Goal: Task Accomplishment & Management: Manage account settings

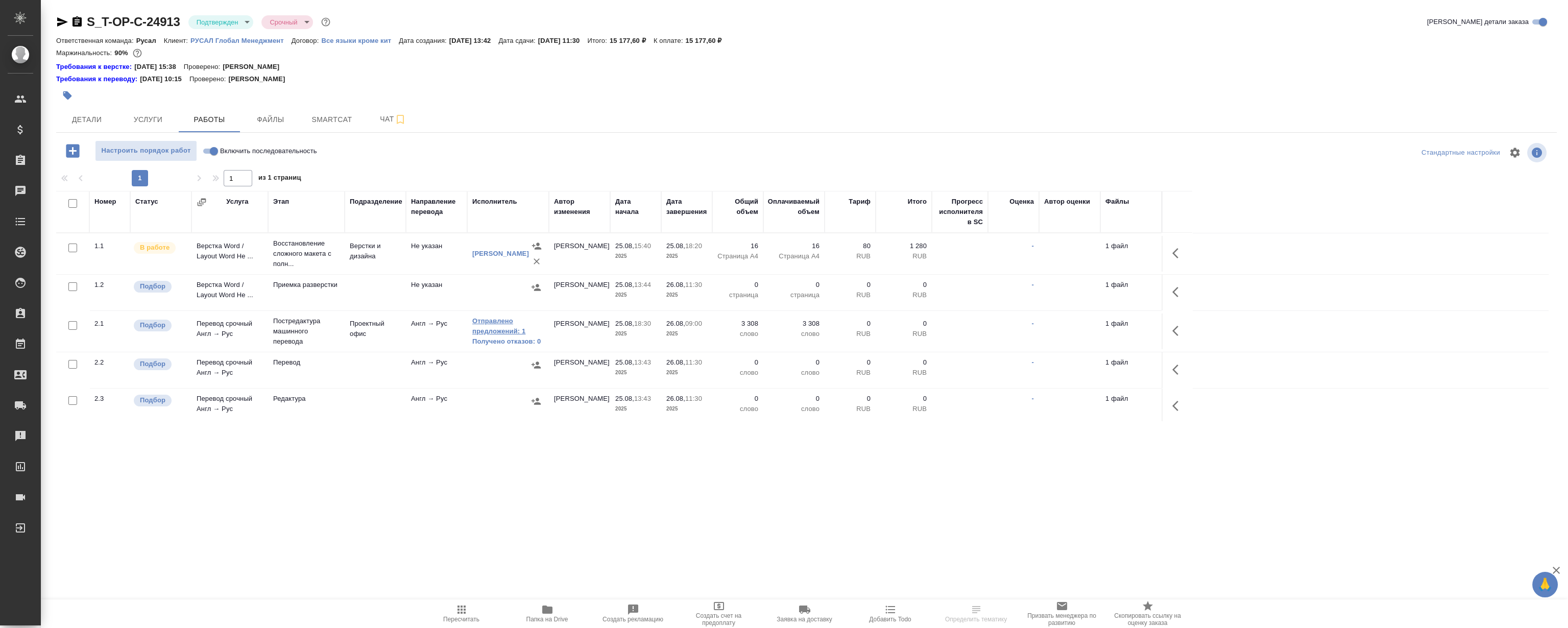
click at [491, 325] on link "Отправлено предложений: 1" at bounding box center [508, 326] width 71 height 21
click at [85, 120] on span "Детали" at bounding box center [86, 119] width 49 height 13
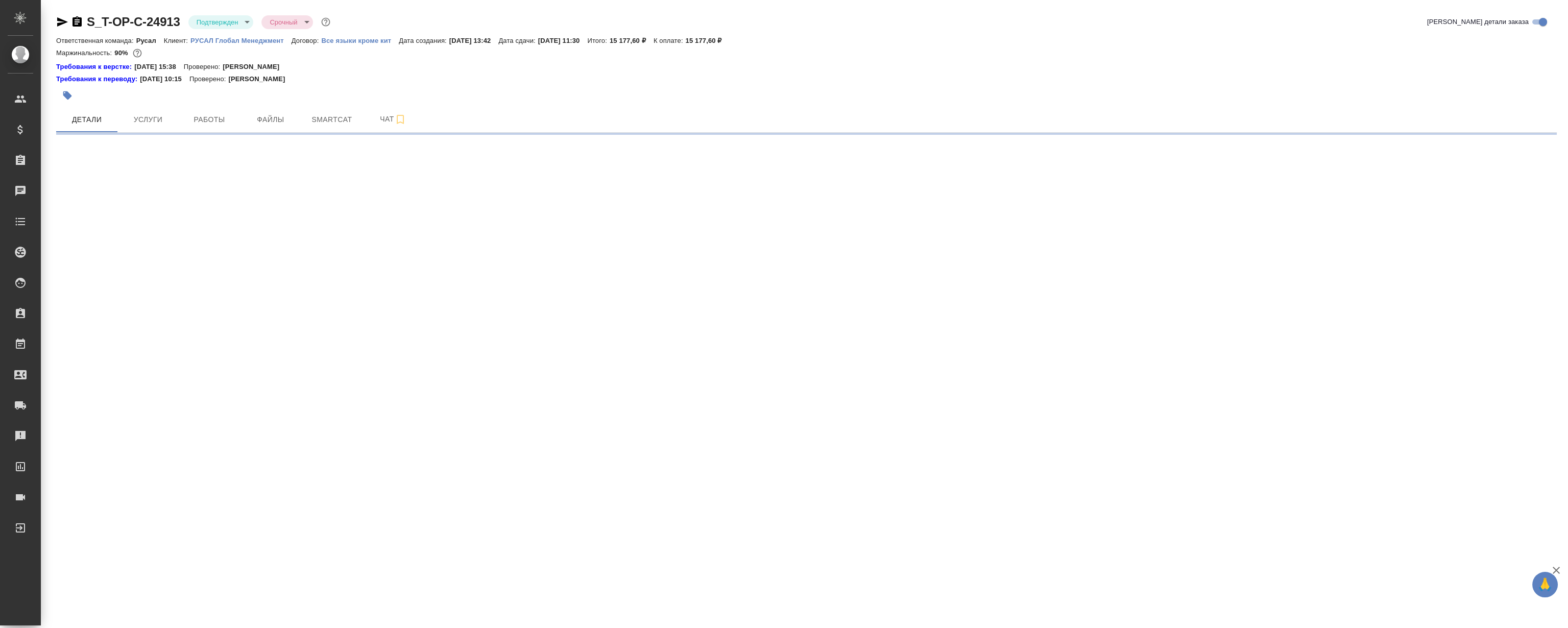
select select "RU"
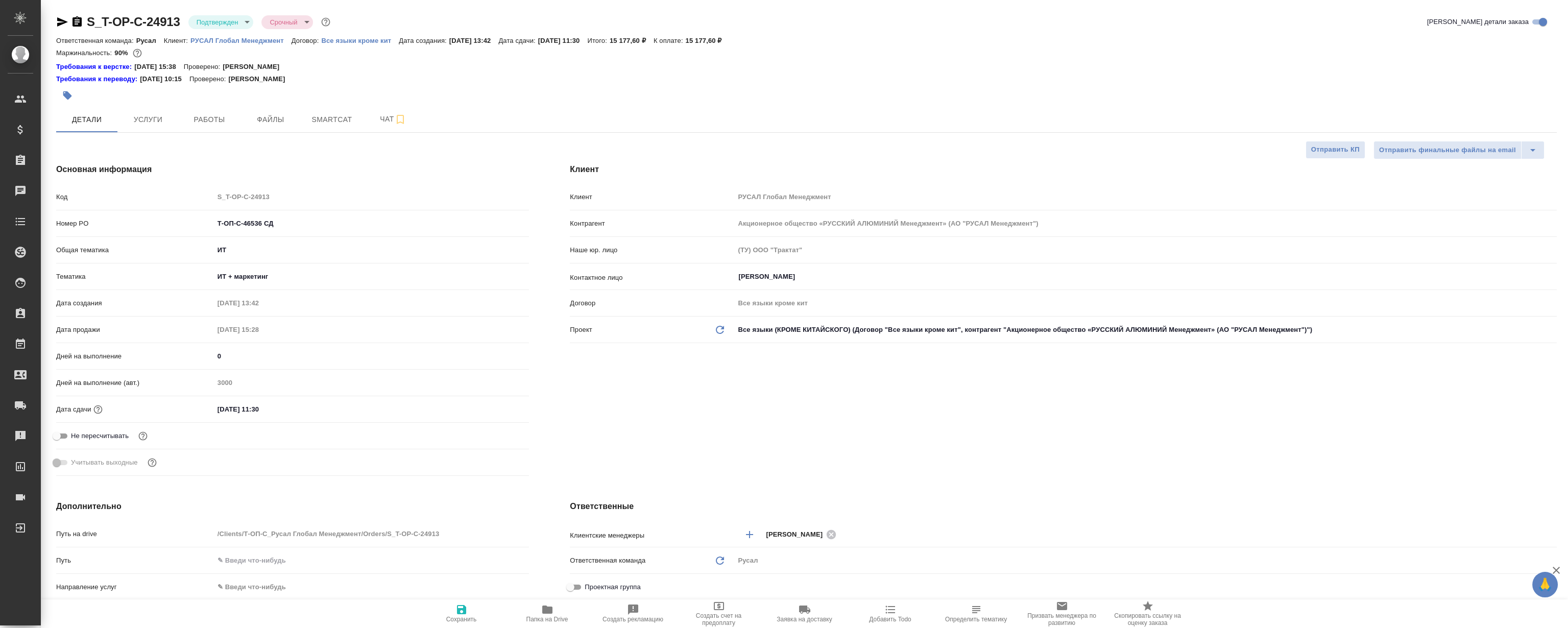
type textarea "x"
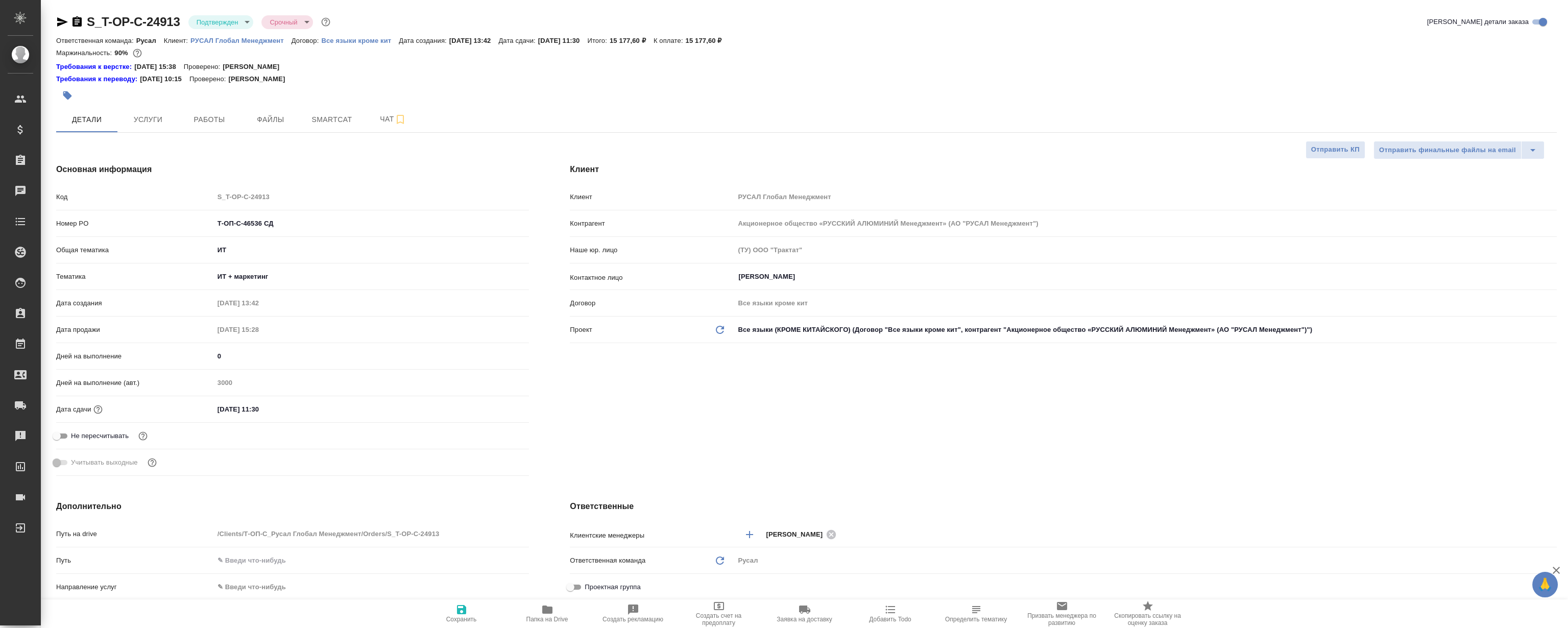
type textarea "x"
click at [187, 125] on span "Работы" at bounding box center [209, 119] width 49 height 13
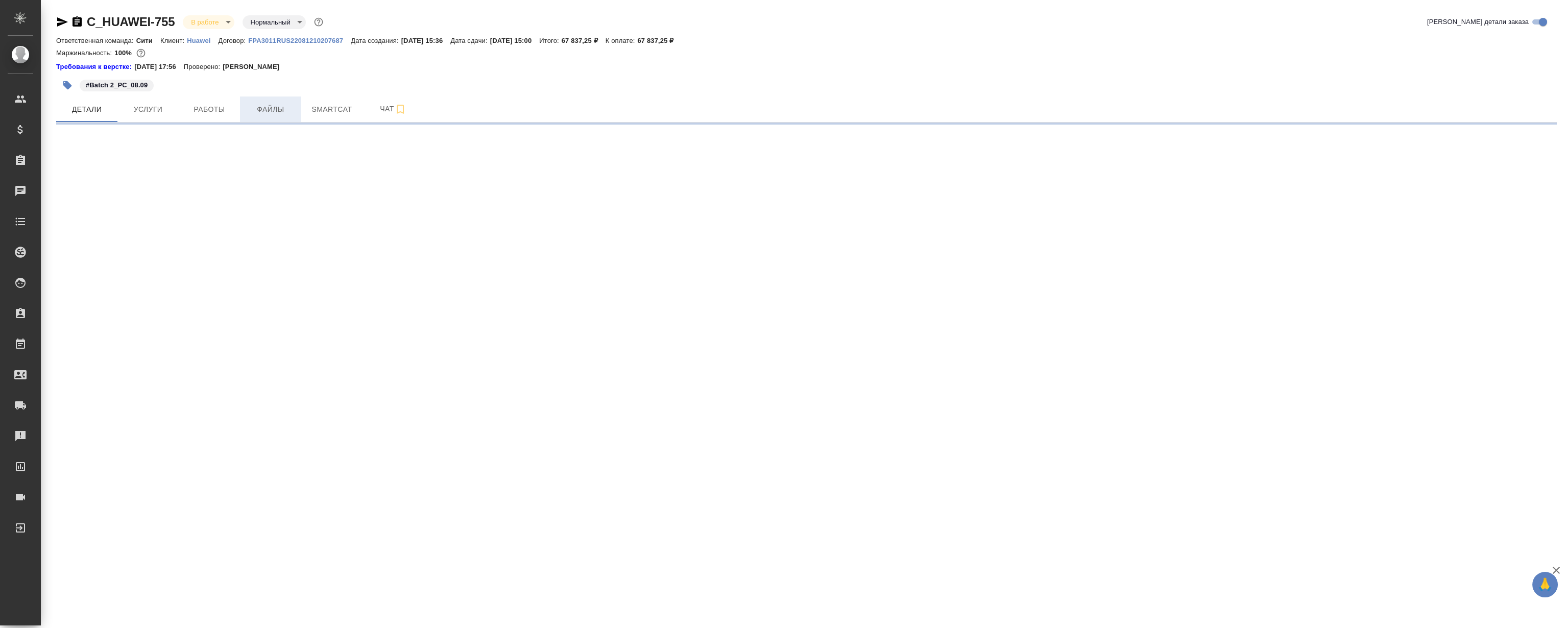
select select "RU"
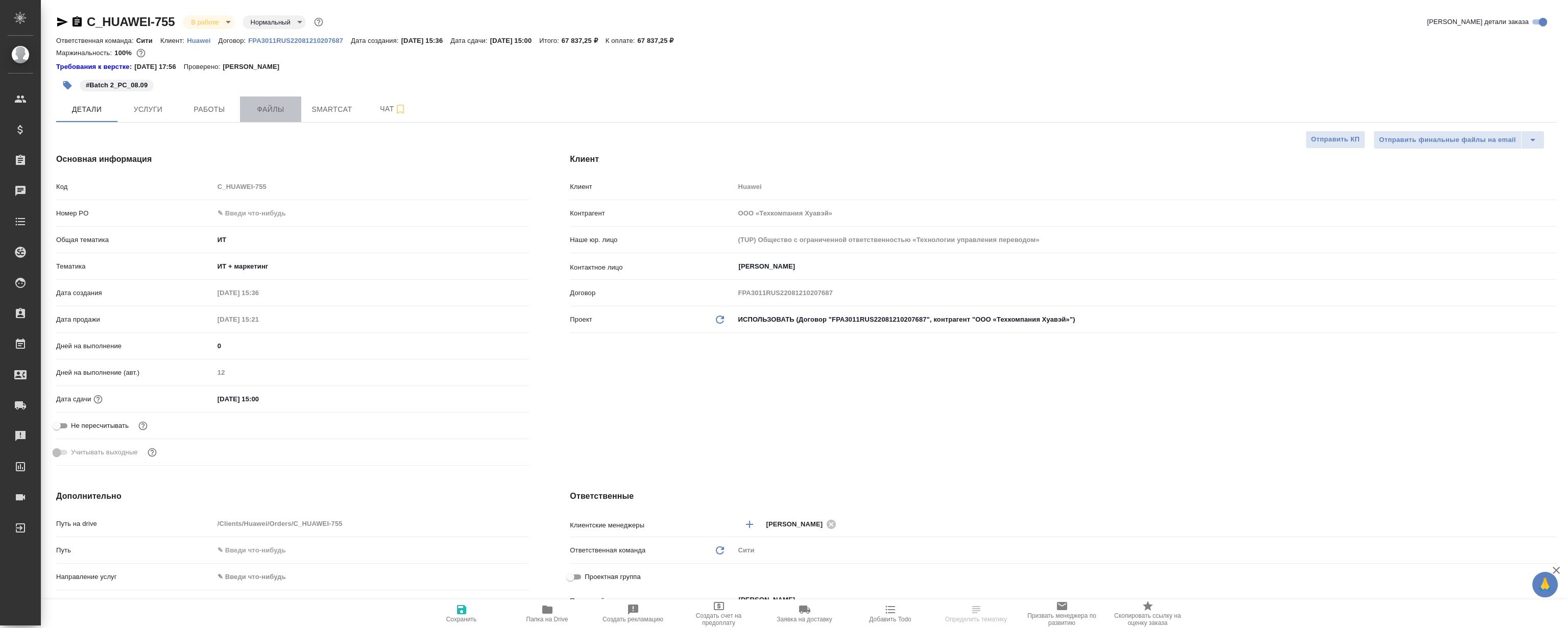
click at [279, 113] on span "Файлы" at bounding box center [270, 109] width 49 height 13
type textarea "x"
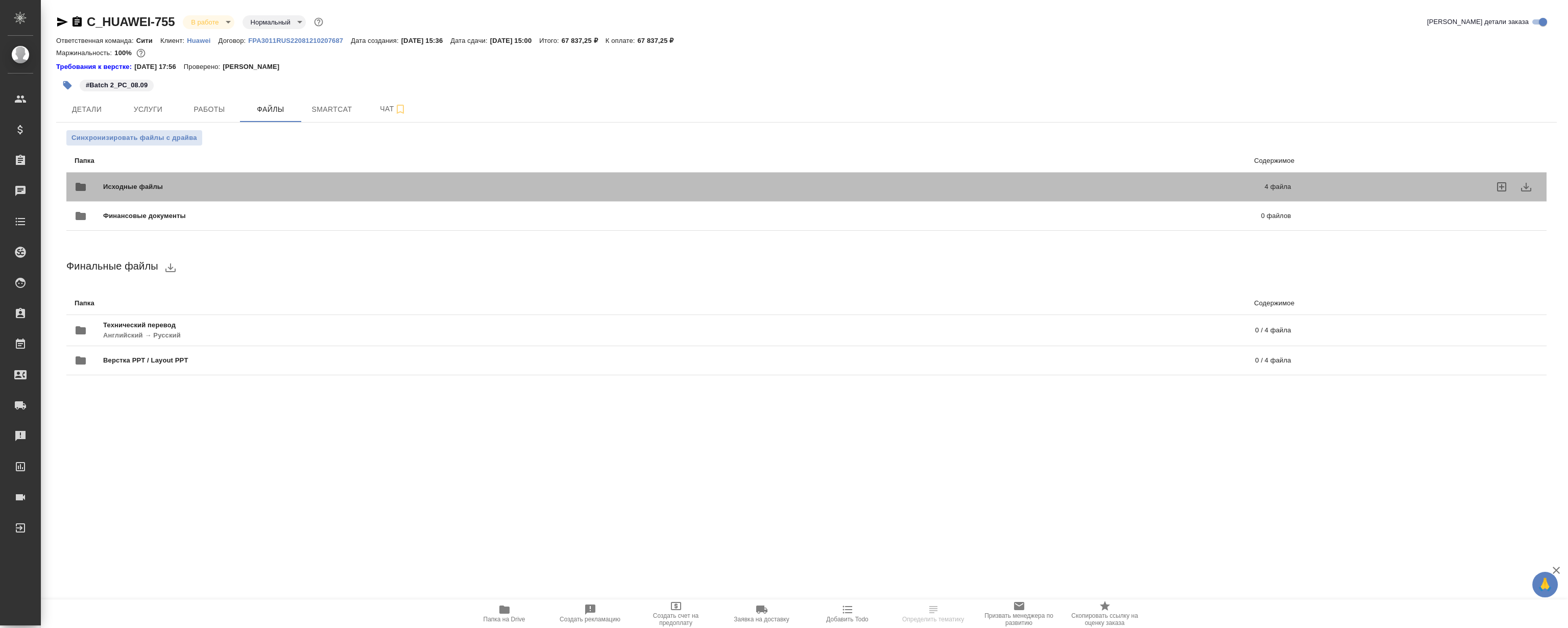
click at [404, 183] on span "Исходные файлы" at bounding box center [408, 187] width 611 height 10
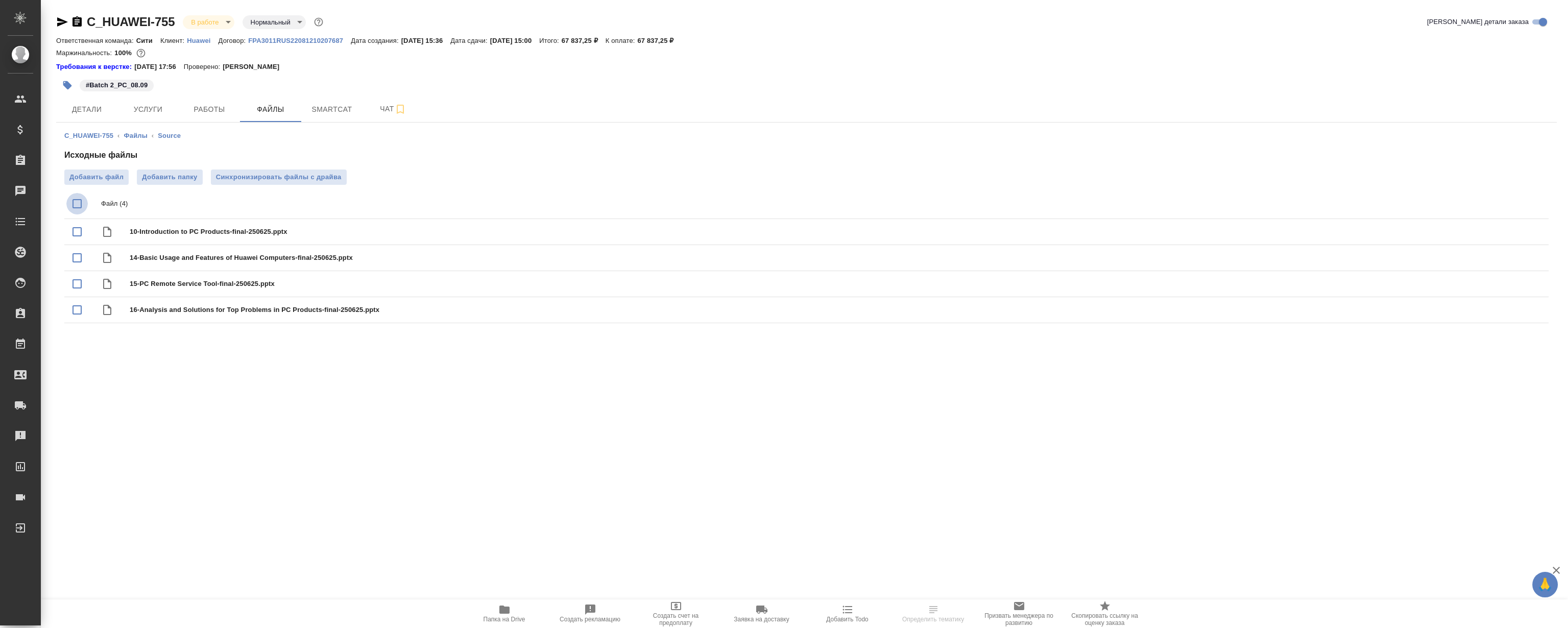
click at [76, 212] on input "checkbox" at bounding box center [77, 203] width 21 height 21
checkbox input "true"
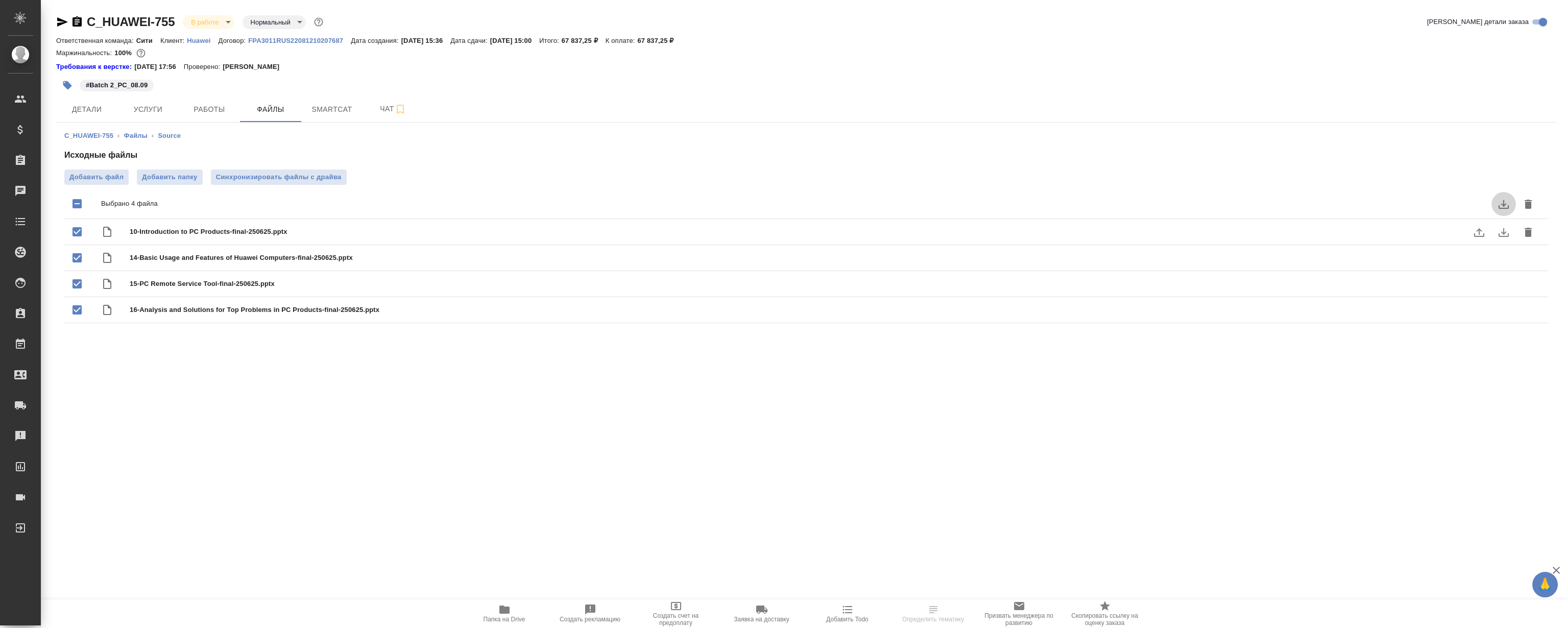
click at [1503, 204] on icon "download" at bounding box center [1503, 204] width 10 height 9
click at [514, 611] on span "Папка на Drive" at bounding box center [504, 613] width 74 height 19
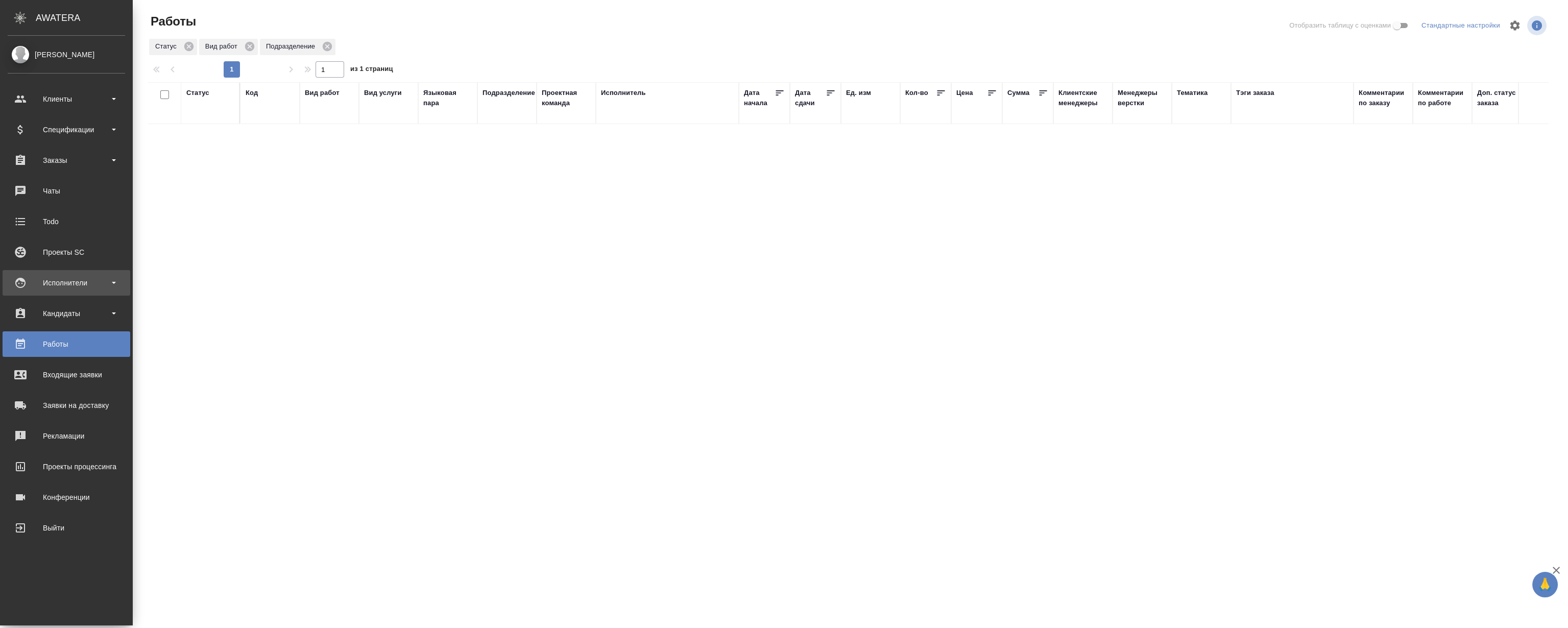
click at [71, 293] on div "Исполнители" at bounding box center [66, 283] width 128 height 26
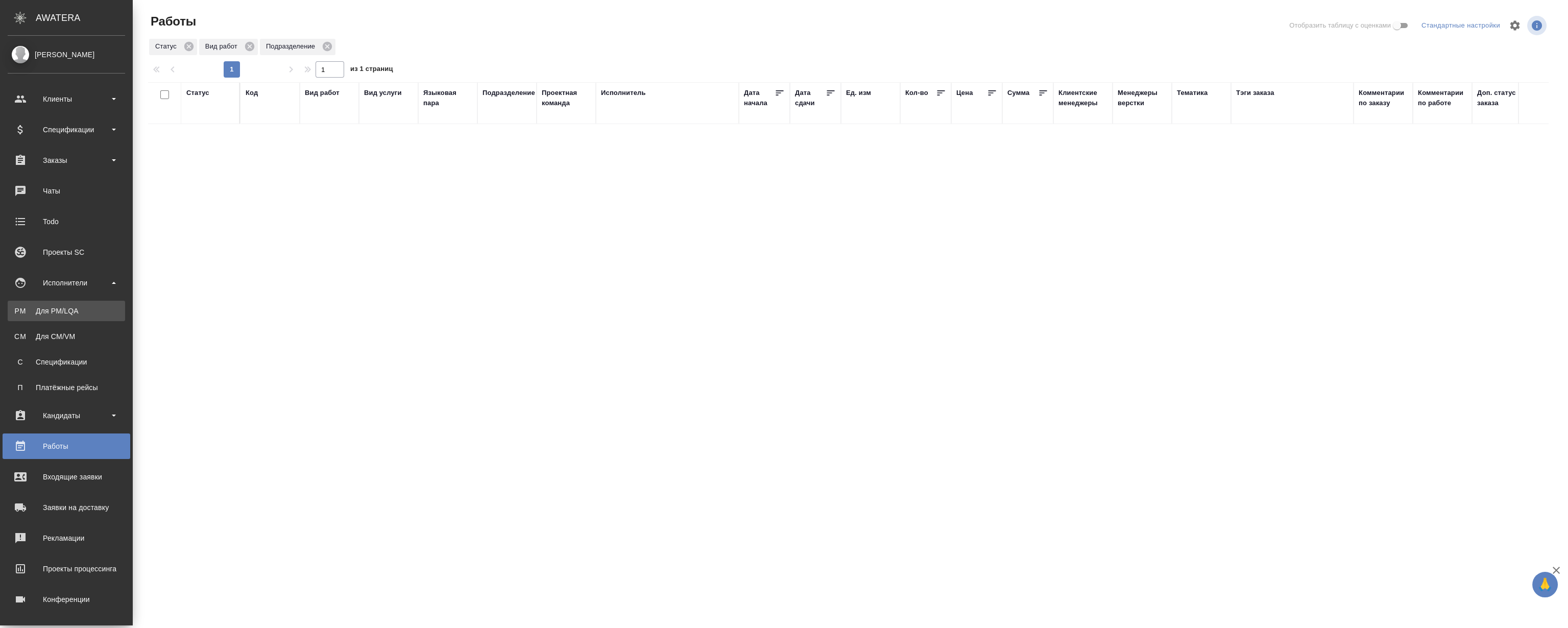
click at [77, 311] on div "Для PM/LQA" at bounding box center [66, 310] width 107 height 10
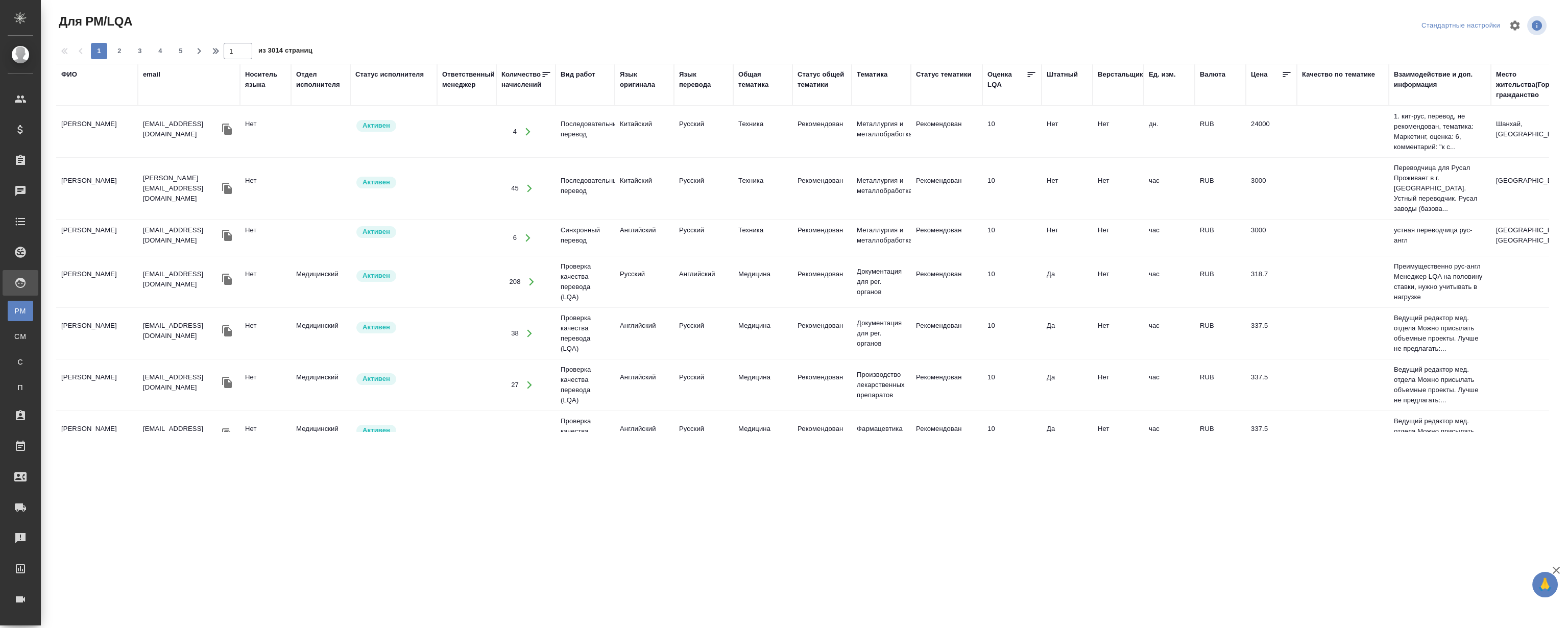
click at [320, 86] on div "Отдел исполнителя" at bounding box center [321, 80] width 49 height 21
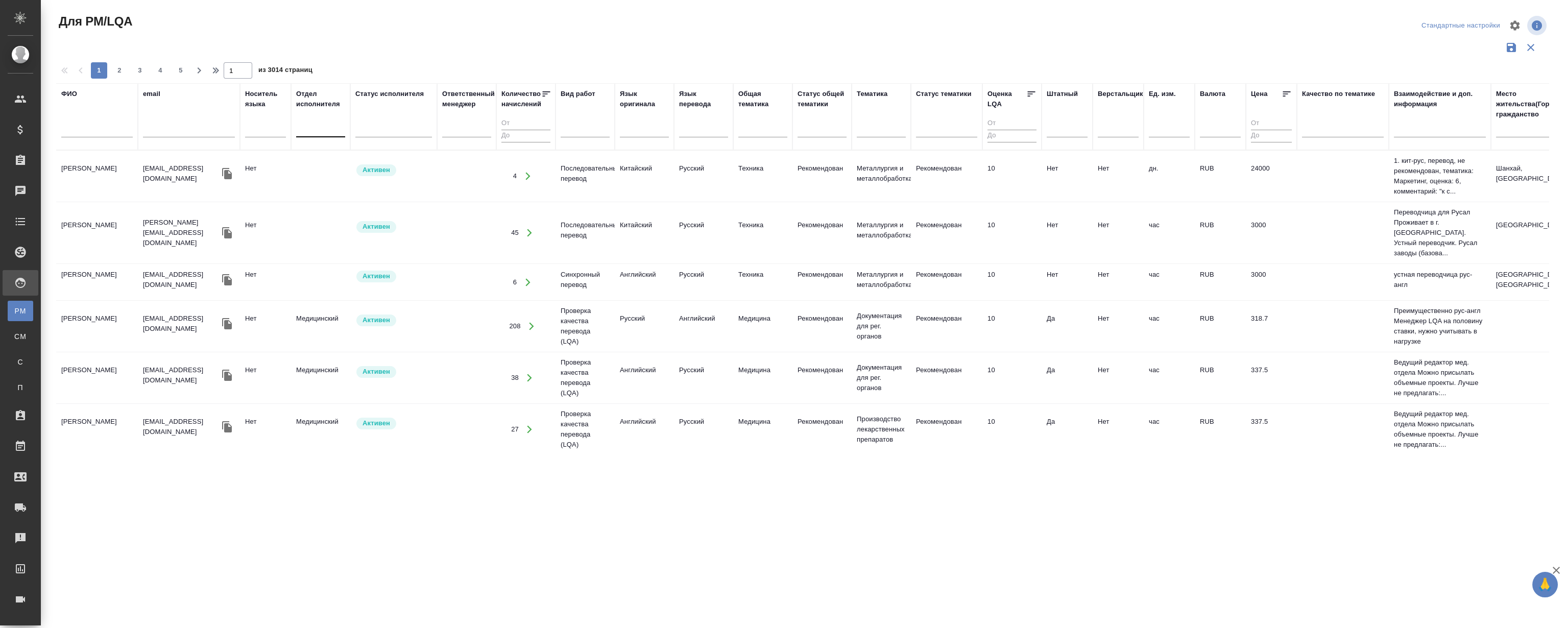
click at [318, 127] on div at bounding box center [321, 127] width 49 height 15
type input "k"
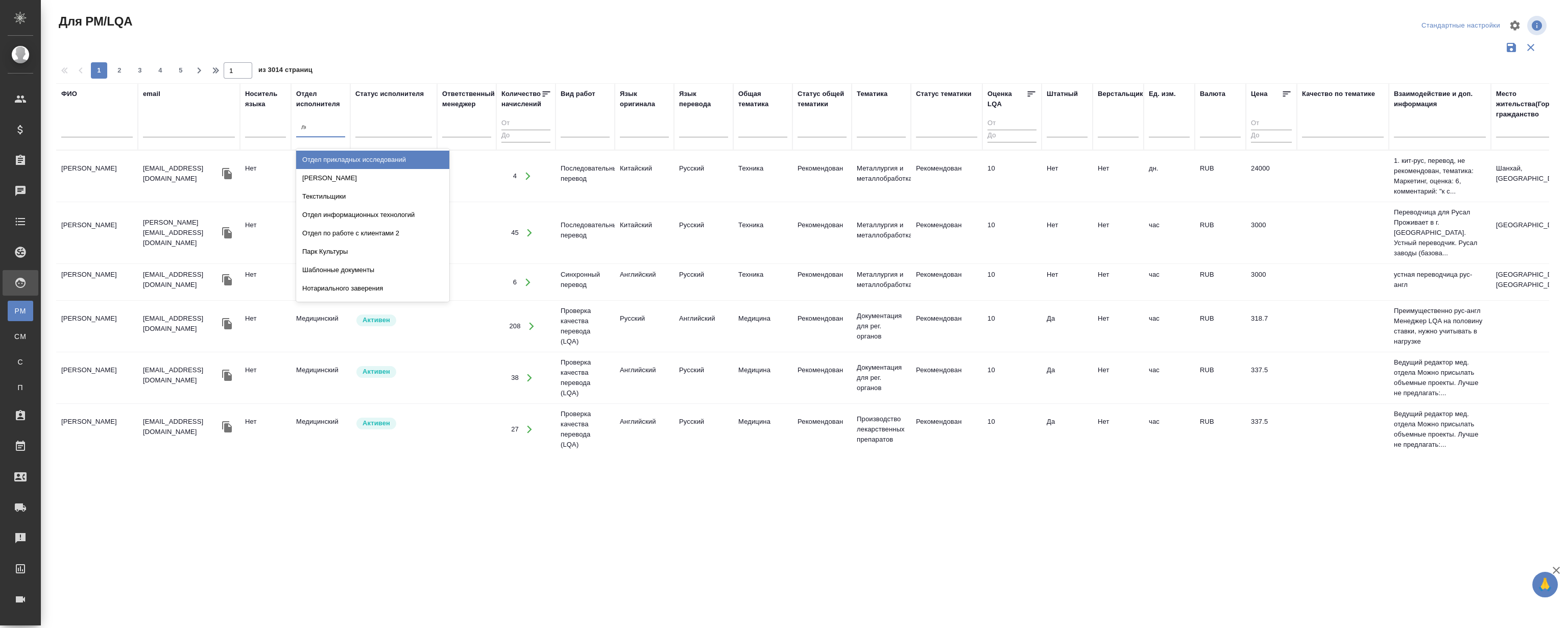
type input "лока"
click at [356, 161] on div "Локализация" at bounding box center [373, 159] width 153 height 18
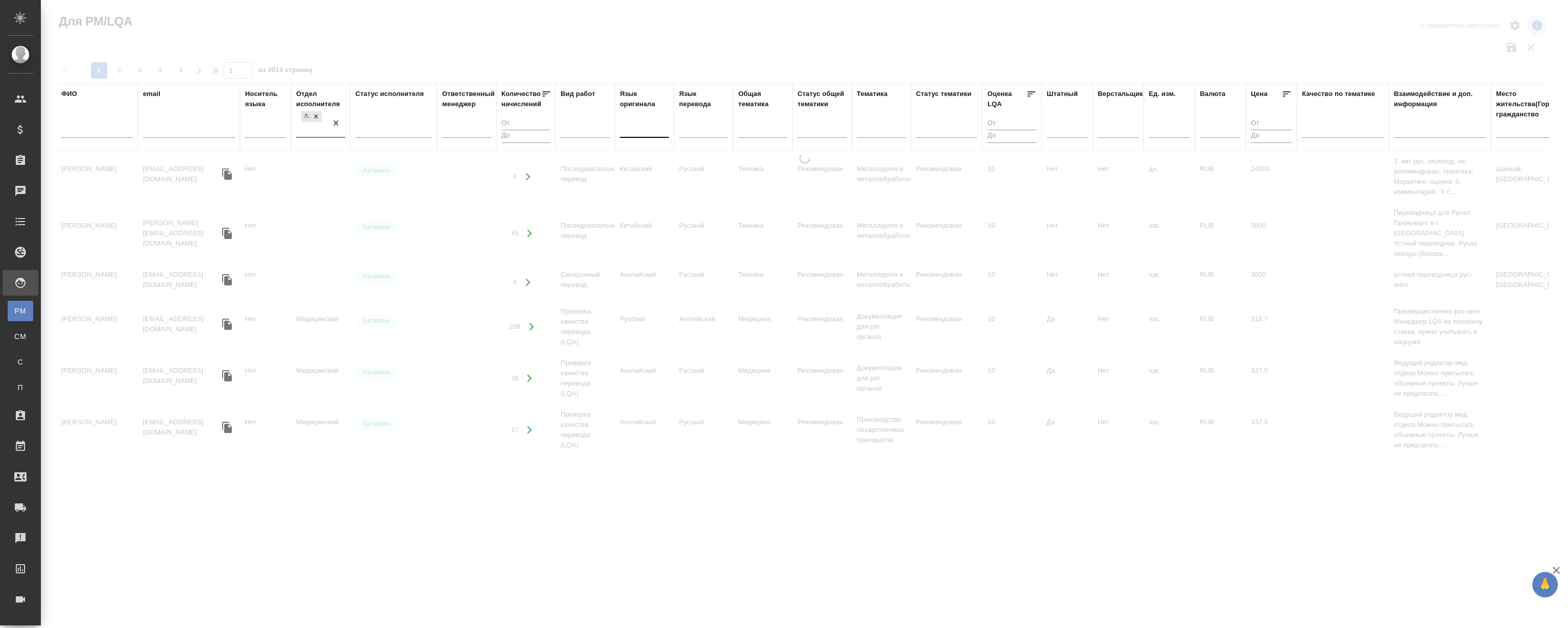
click at [650, 128] on div at bounding box center [644, 127] width 49 height 15
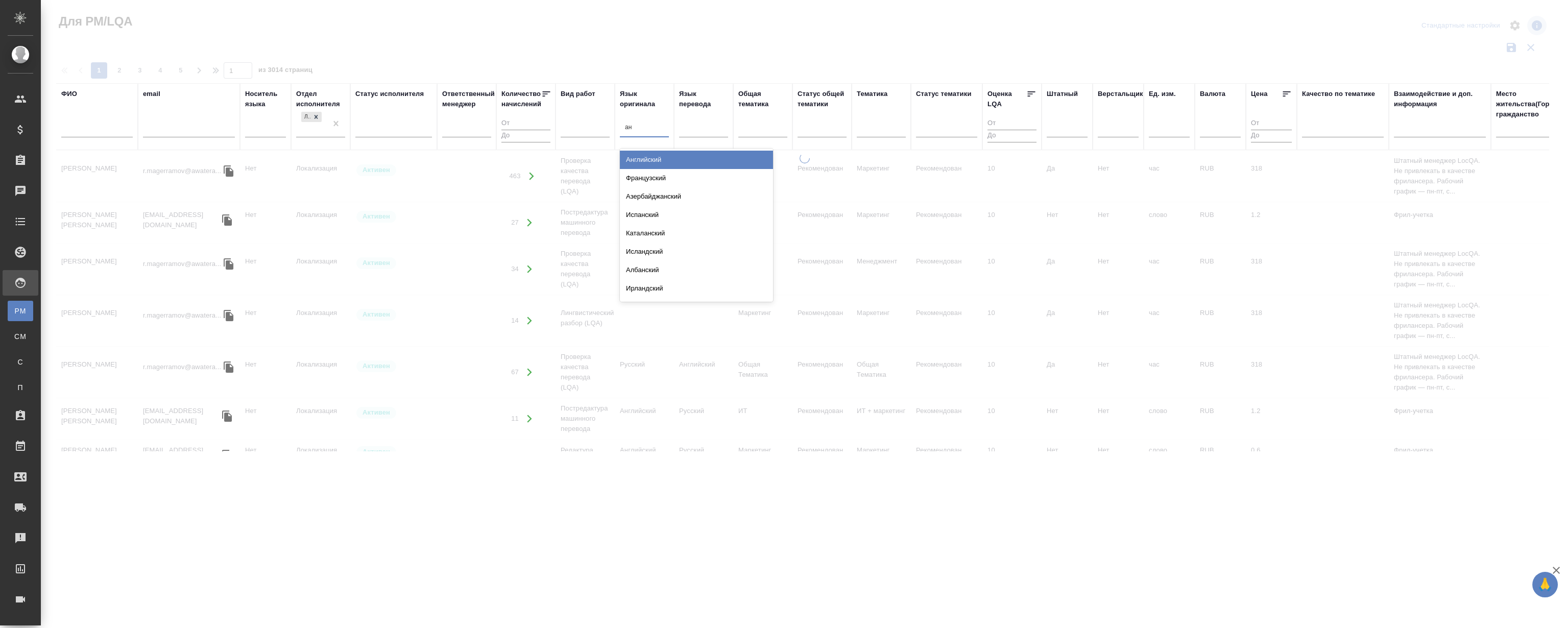
type input "анг"
click at [648, 155] on div "Английский" at bounding box center [696, 159] width 153 height 18
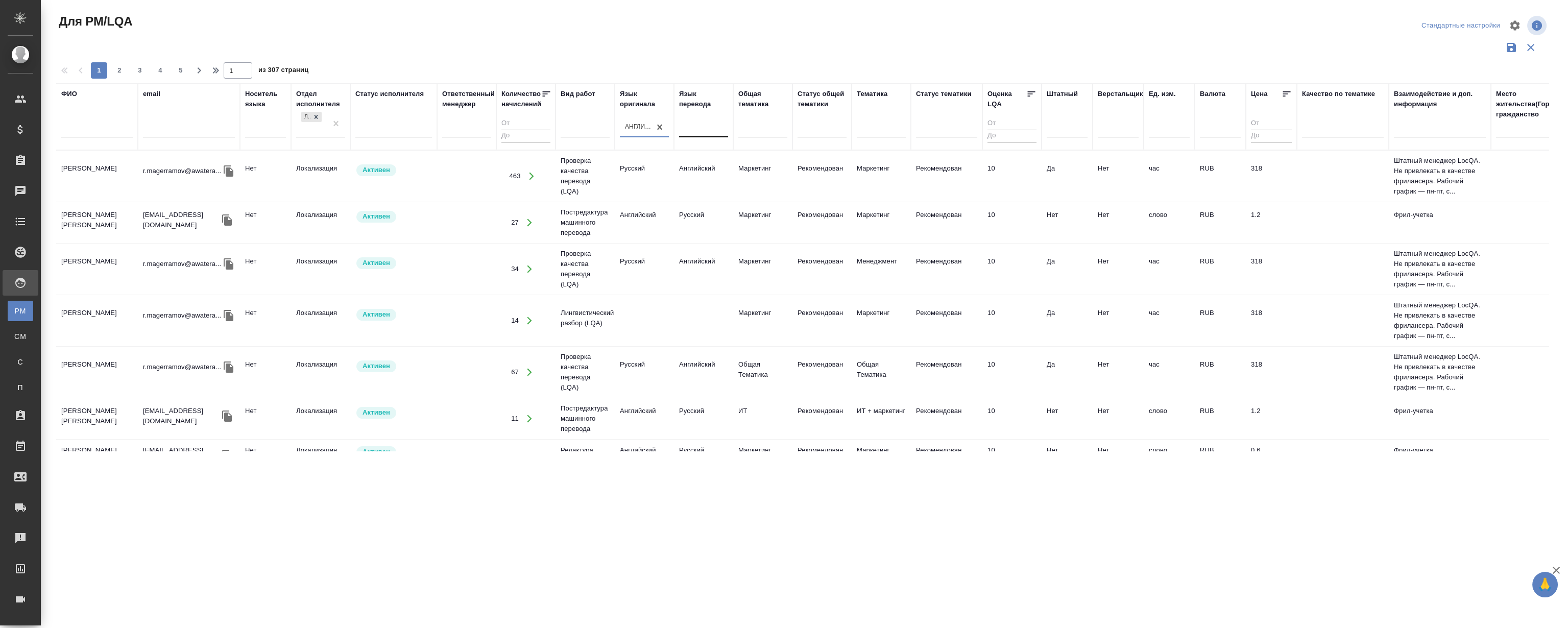
click at [707, 128] on div at bounding box center [704, 127] width 49 height 15
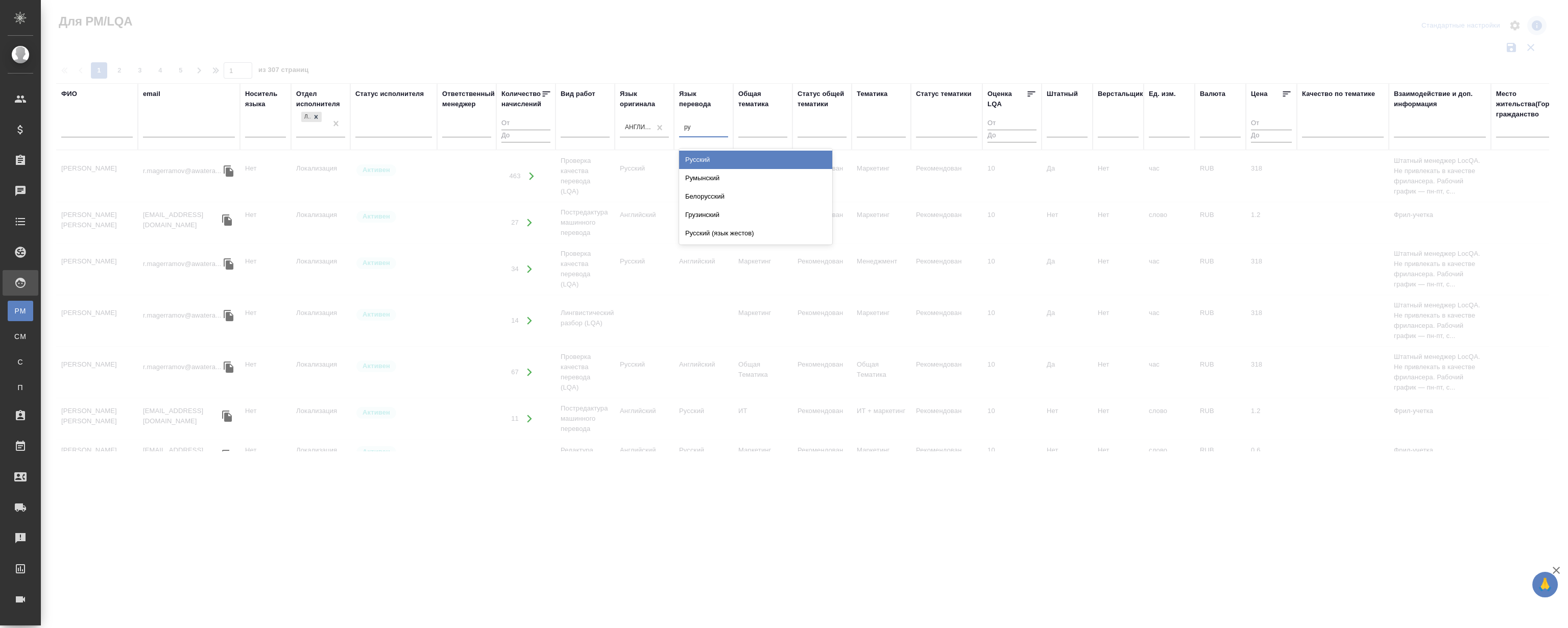
type input "рус"
click at [704, 157] on div "Русский" at bounding box center [756, 159] width 153 height 18
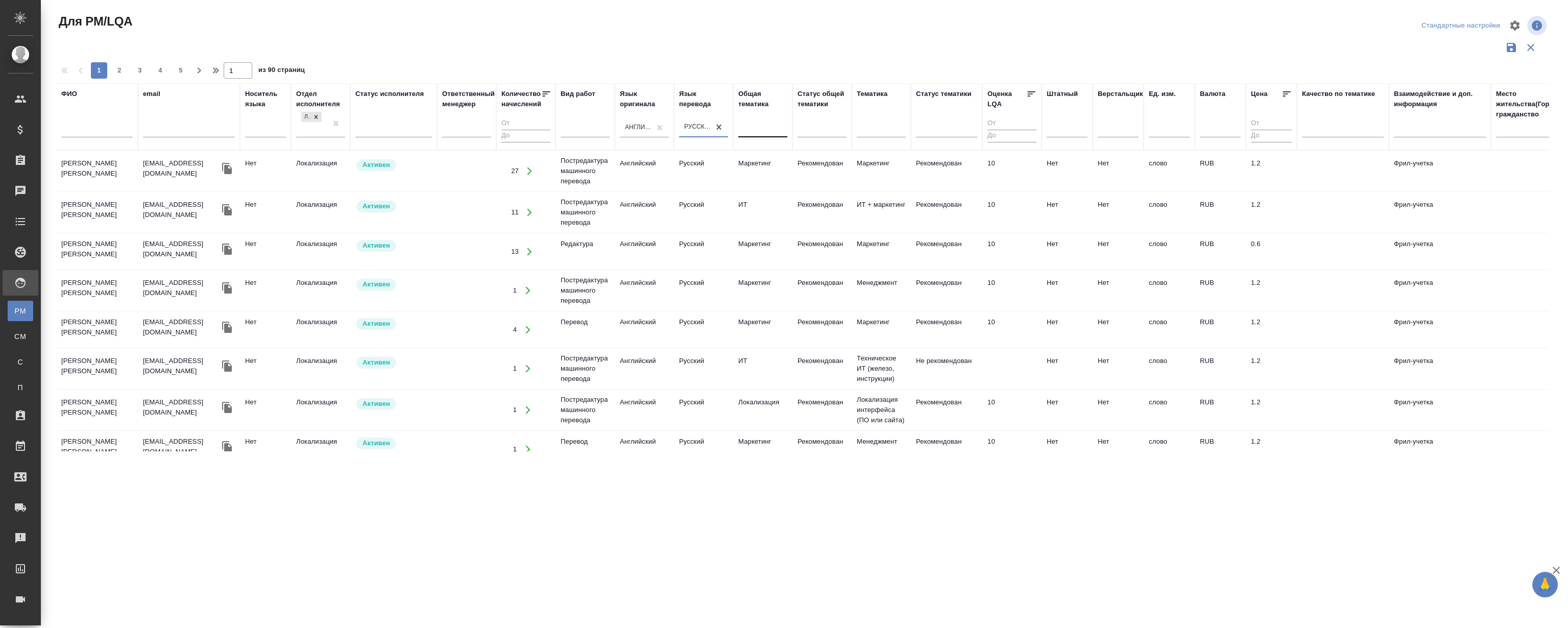
click at [760, 133] on div at bounding box center [763, 127] width 49 height 15
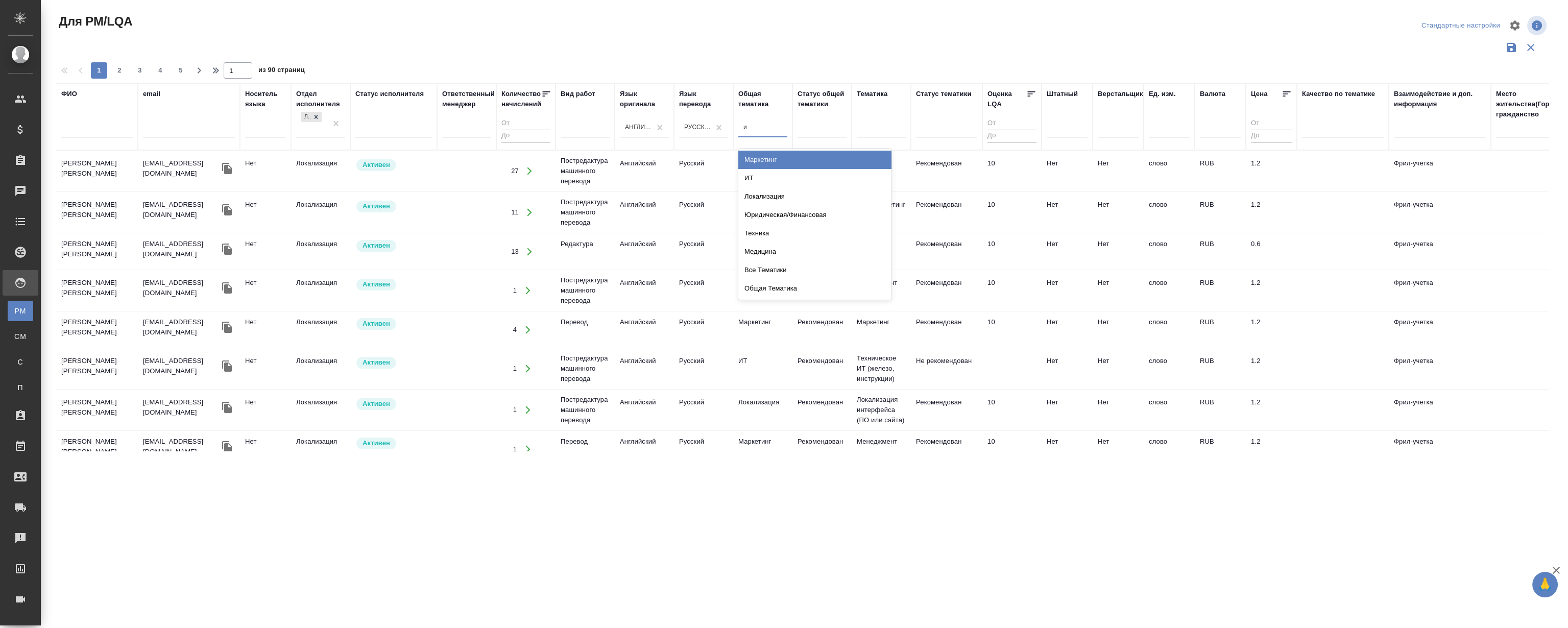
type input "ит"
click at [752, 158] on div "ИТ" at bounding box center [815, 159] width 153 height 18
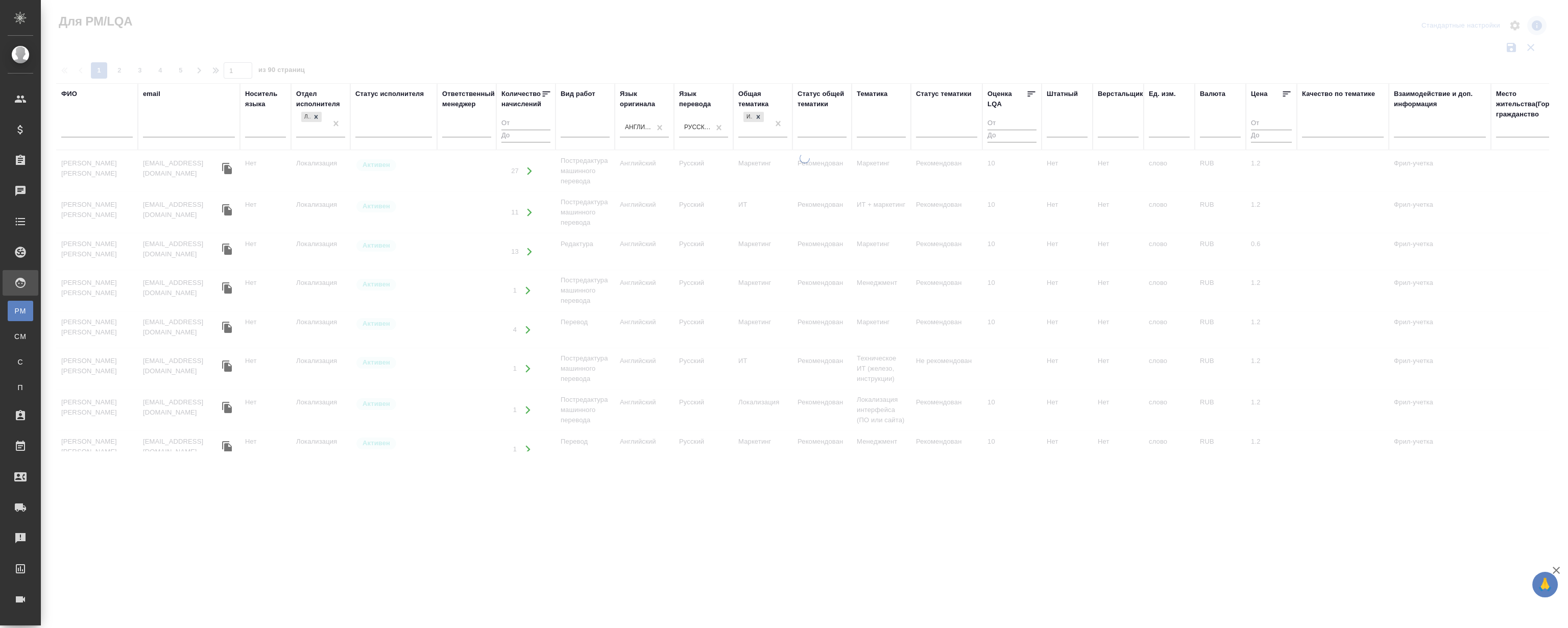
click at [698, 37] on div at bounding box center [804, 228] width 1527 height 456
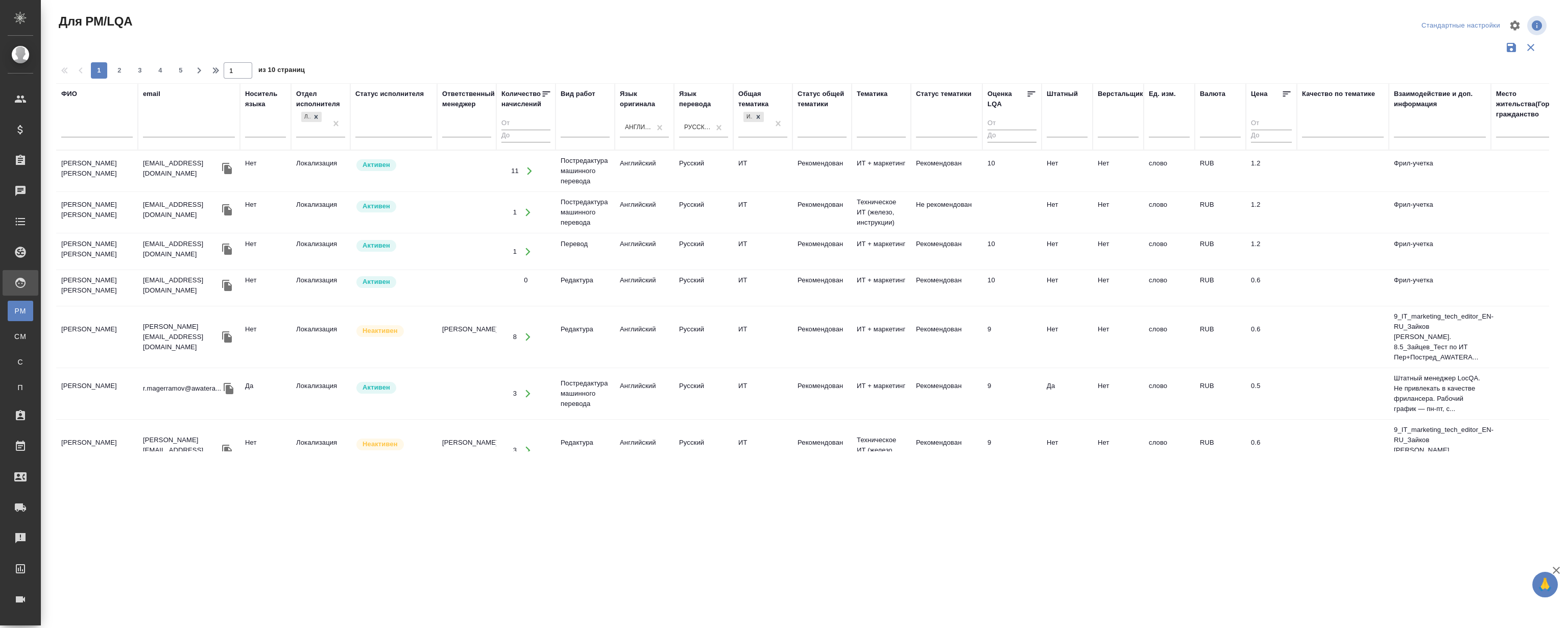
click at [547, 97] on icon at bounding box center [546, 94] width 10 height 10
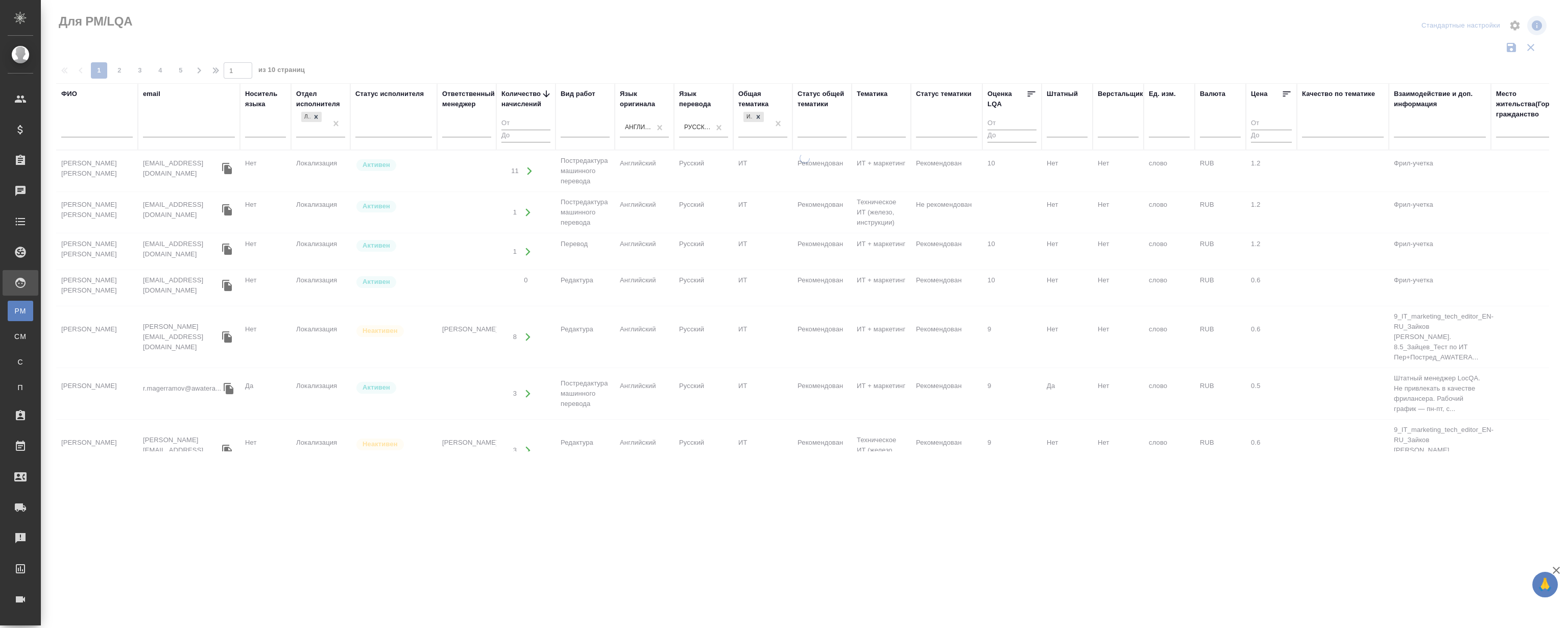
click at [672, 10] on div at bounding box center [804, 228] width 1527 height 456
click at [739, 26] on div at bounding box center [807, 26] width 500 height 24
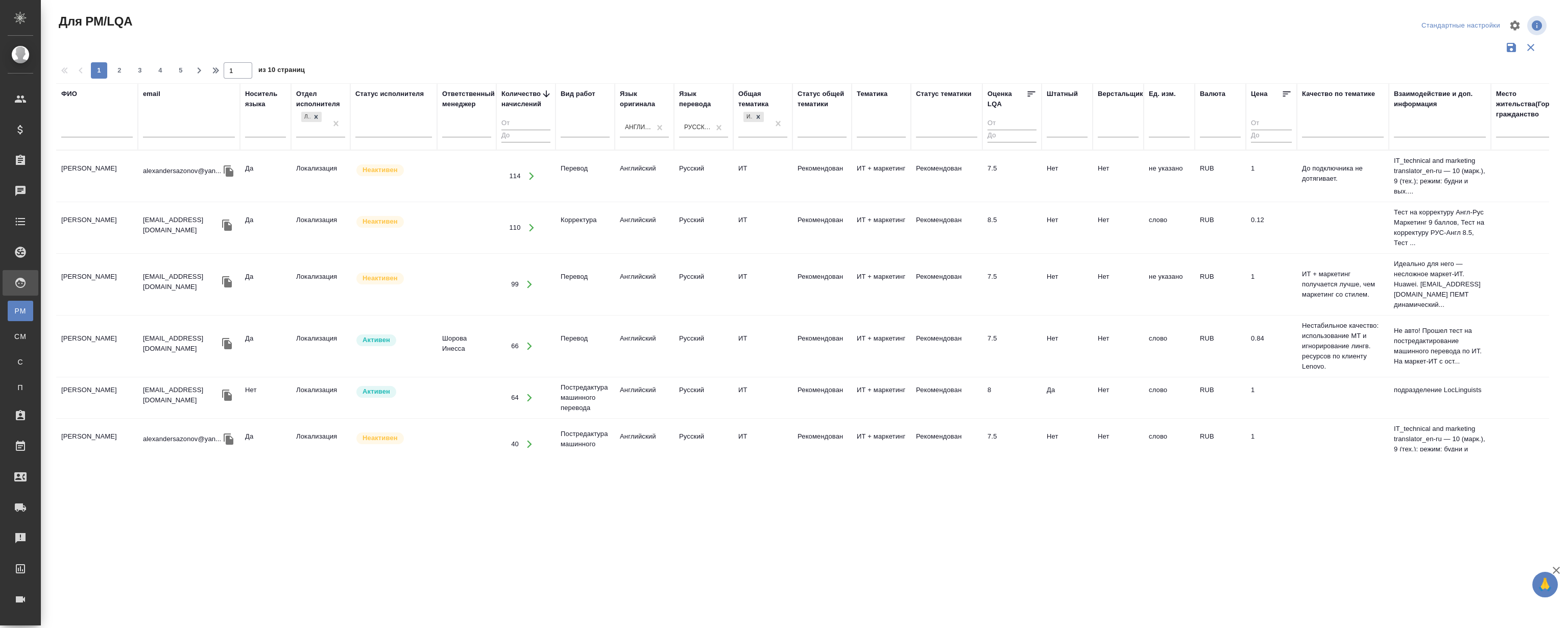
click at [788, 23] on div at bounding box center [807, 26] width 500 height 24
click at [745, 21] on div at bounding box center [807, 26] width 500 height 24
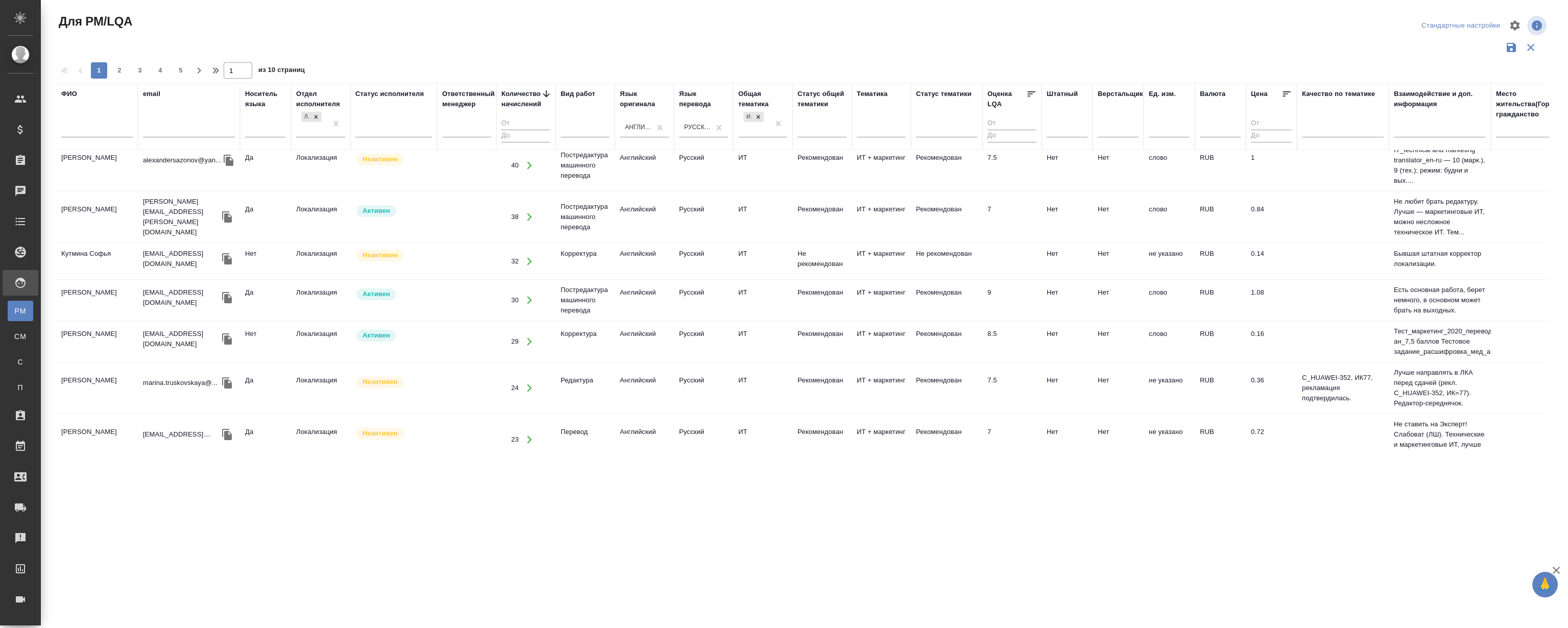
scroll to position [324, 0]
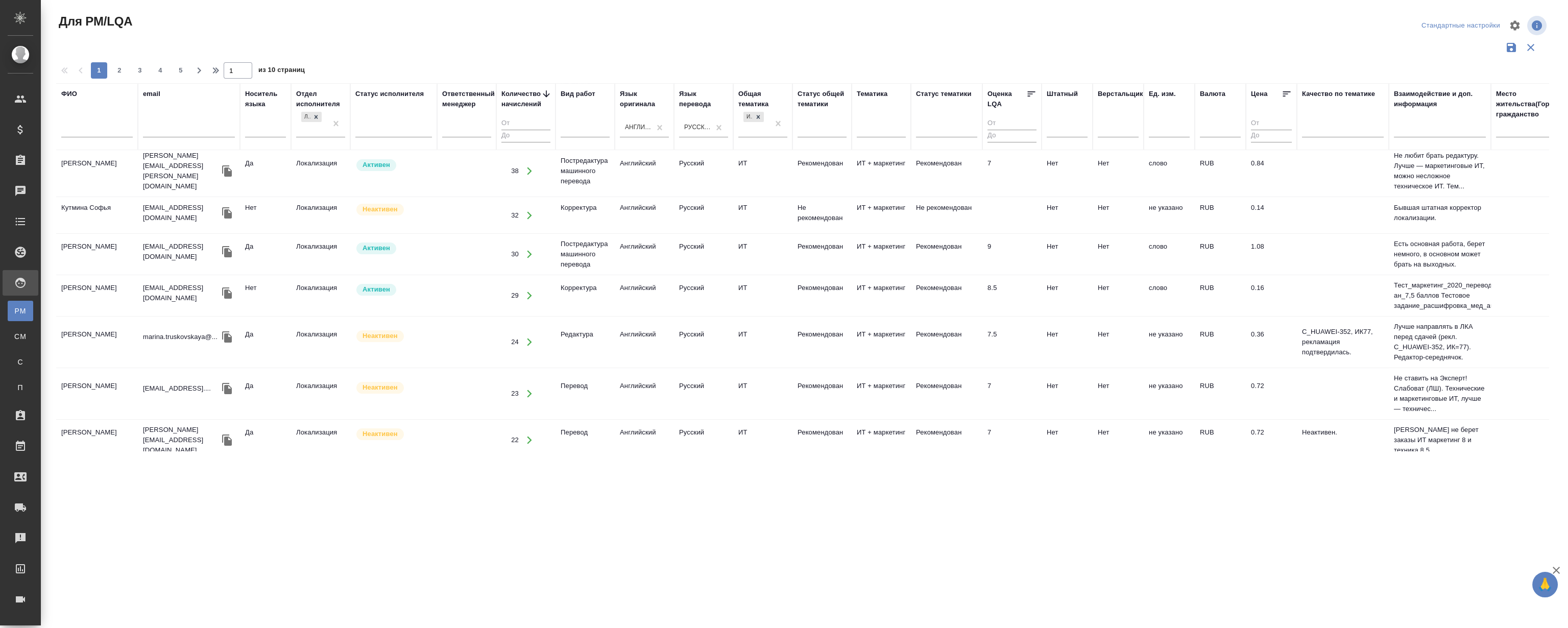
click at [785, 23] on div at bounding box center [807, 26] width 500 height 24
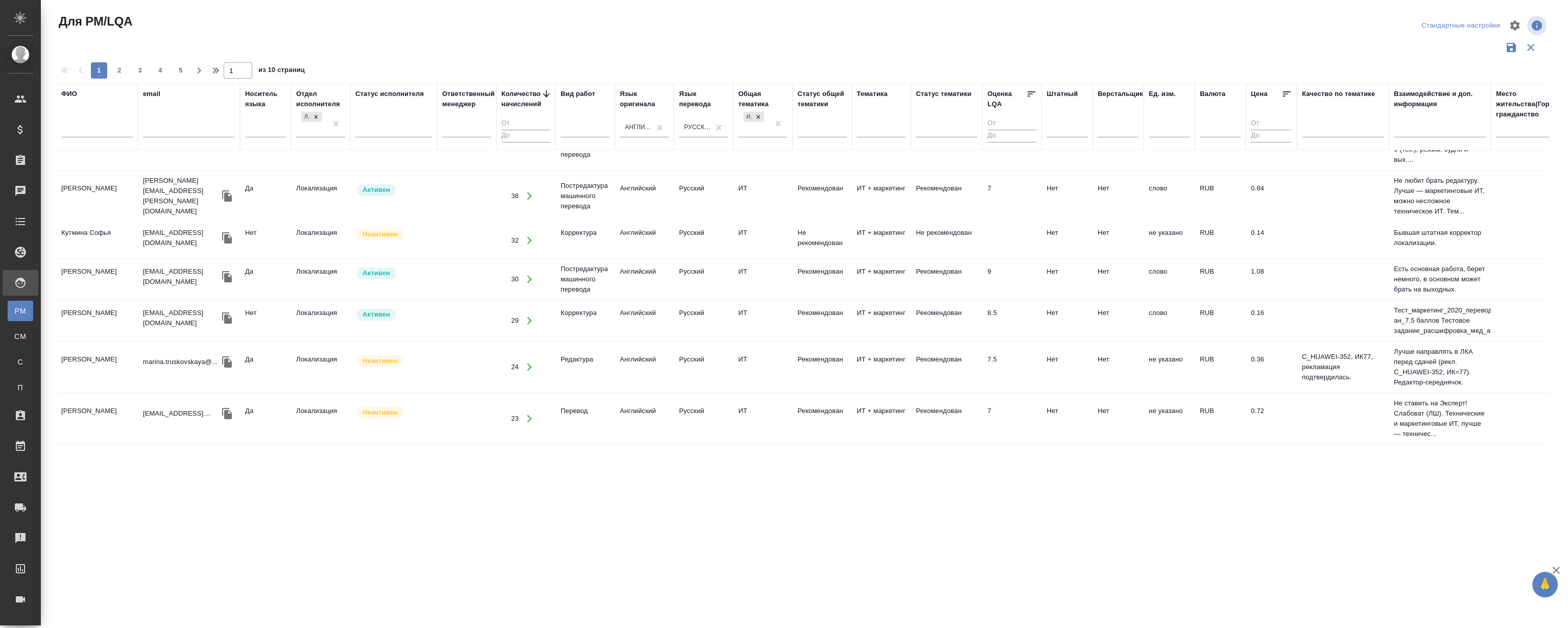
scroll to position [232, 0]
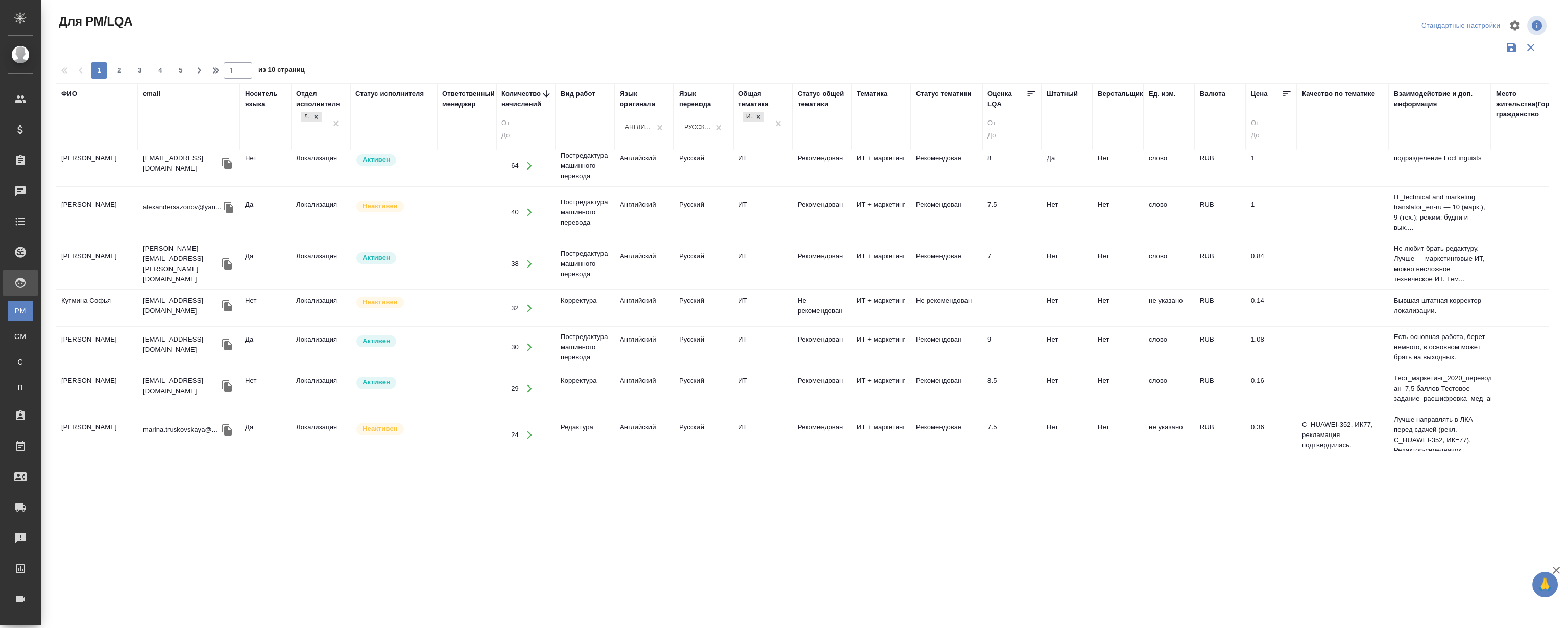
click at [880, 18] on div at bounding box center [807, 26] width 500 height 24
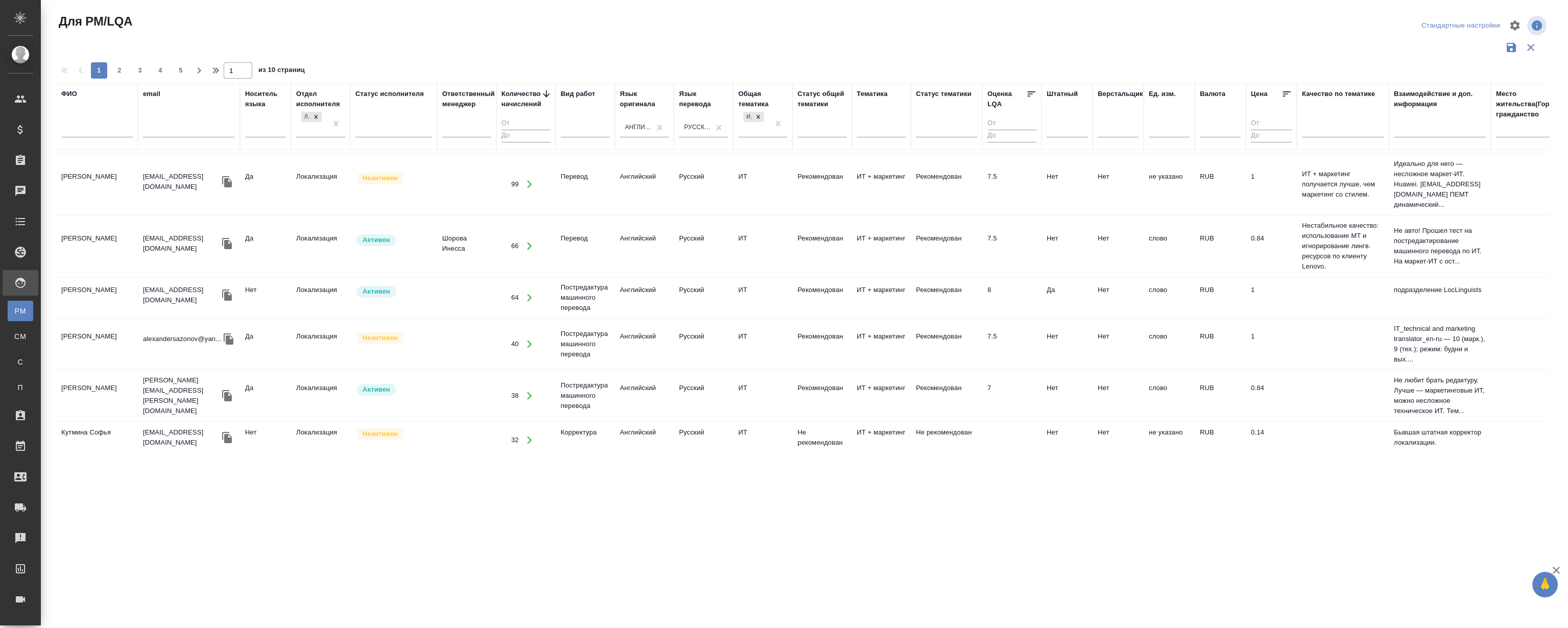
scroll to position [92, 0]
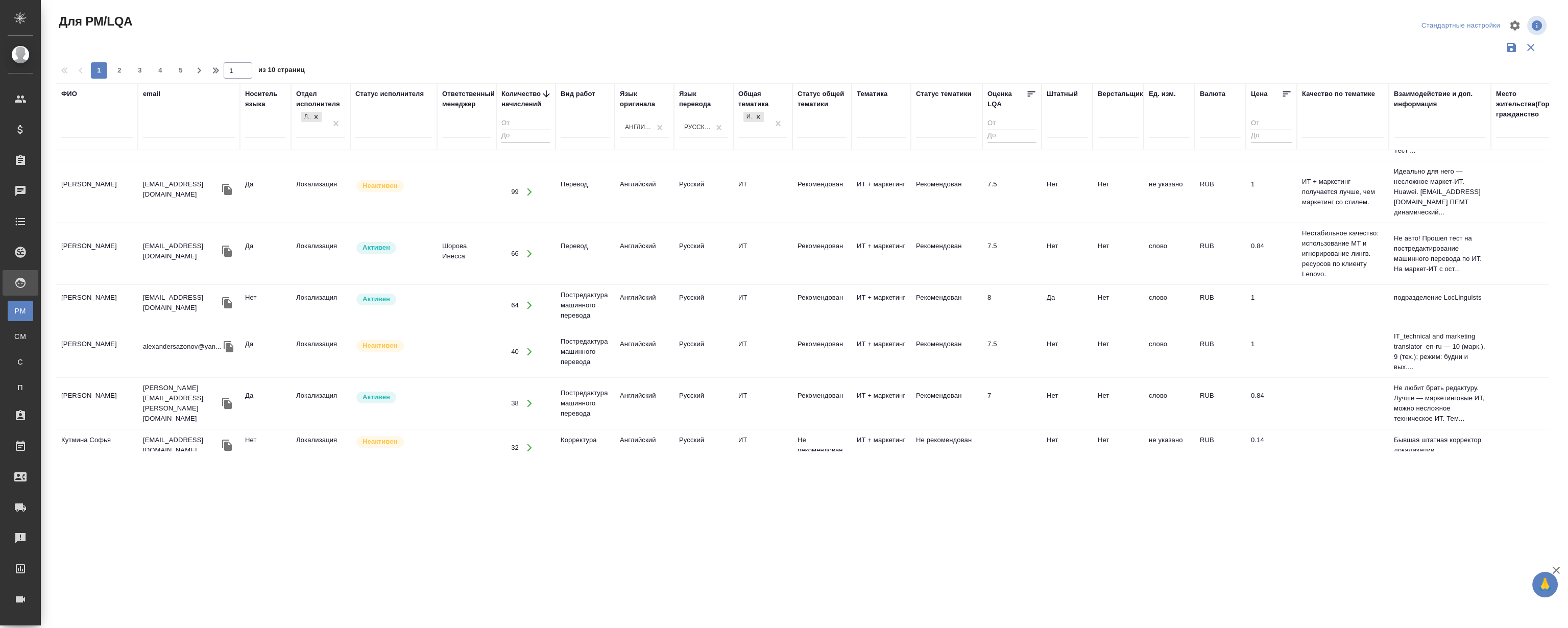
click at [86, 239] on td "Смирнов Алексей Валерьевич" at bounding box center [97, 254] width 82 height 36
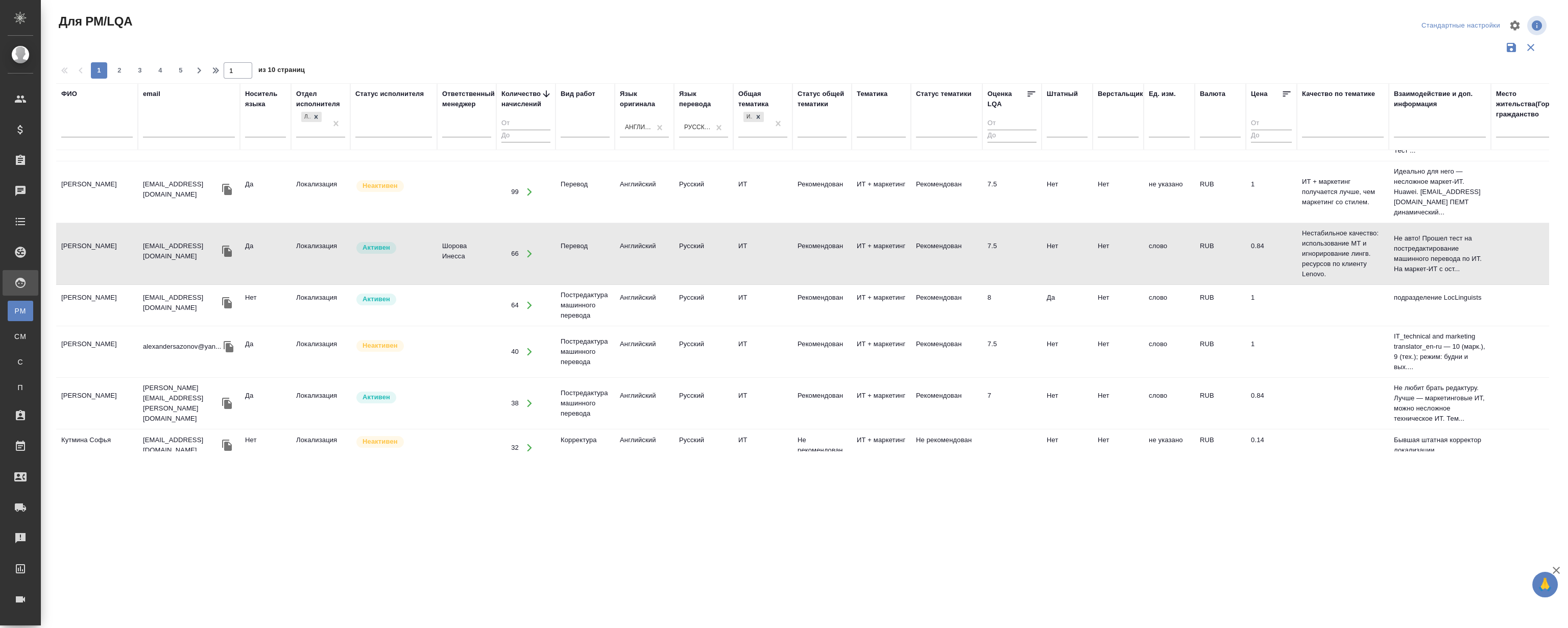
click at [86, 239] on td "Смирнов Алексей Валерьевич" at bounding box center [97, 254] width 82 height 36
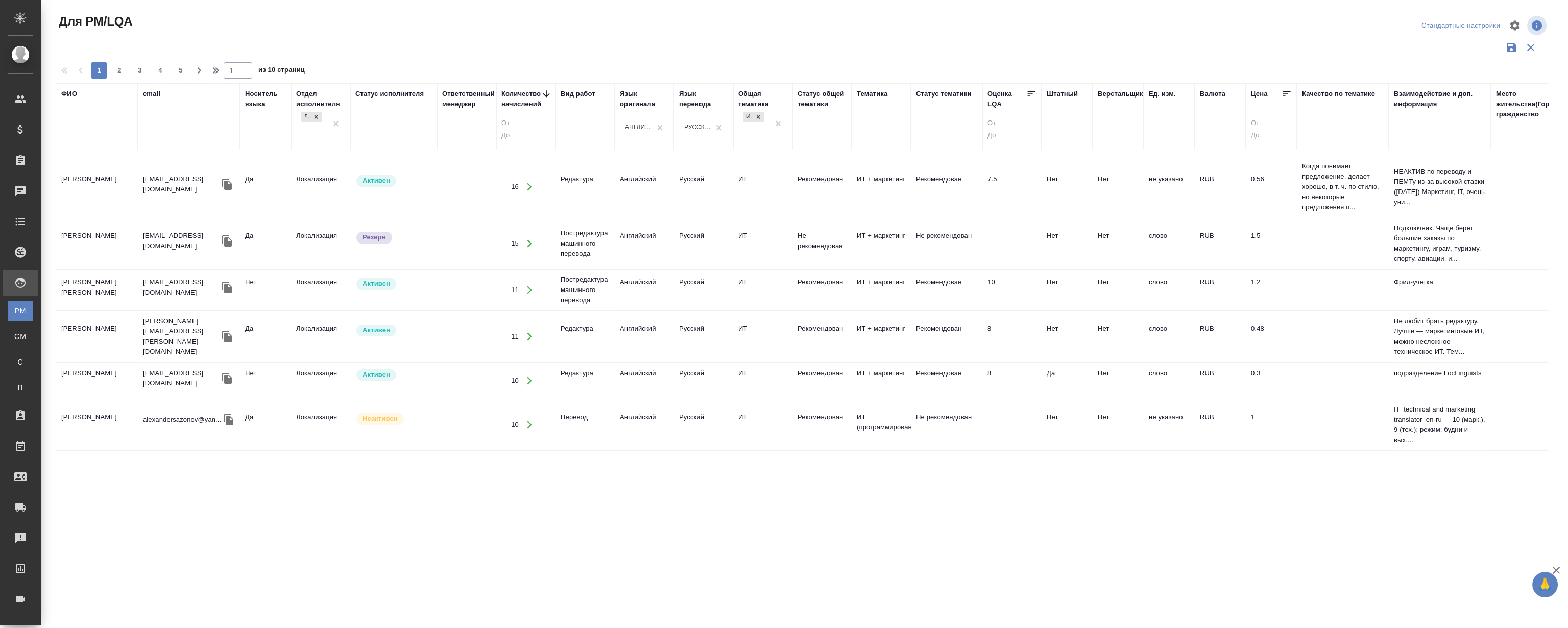
scroll to position [742, 0]
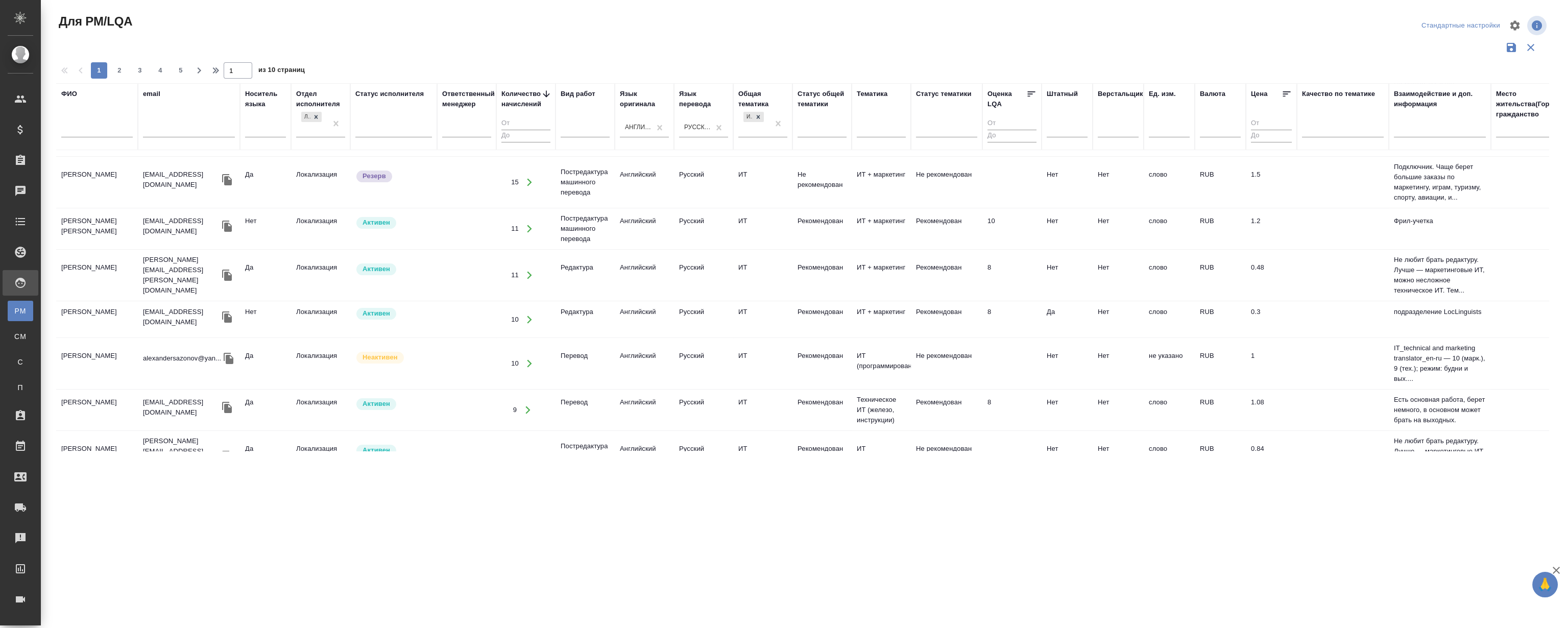
click at [88, 257] on td "Сагань Филипп Сергеевич" at bounding box center [97, 275] width 82 height 36
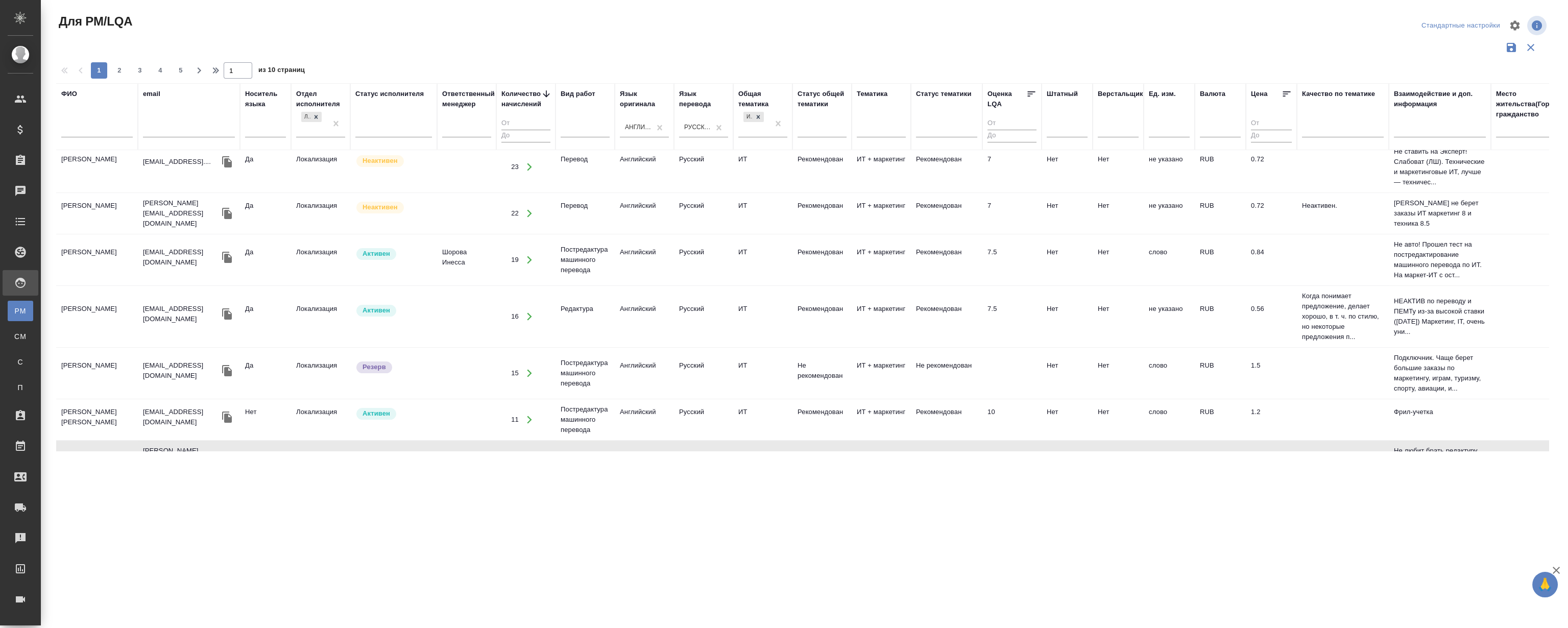
scroll to position [511, 0]
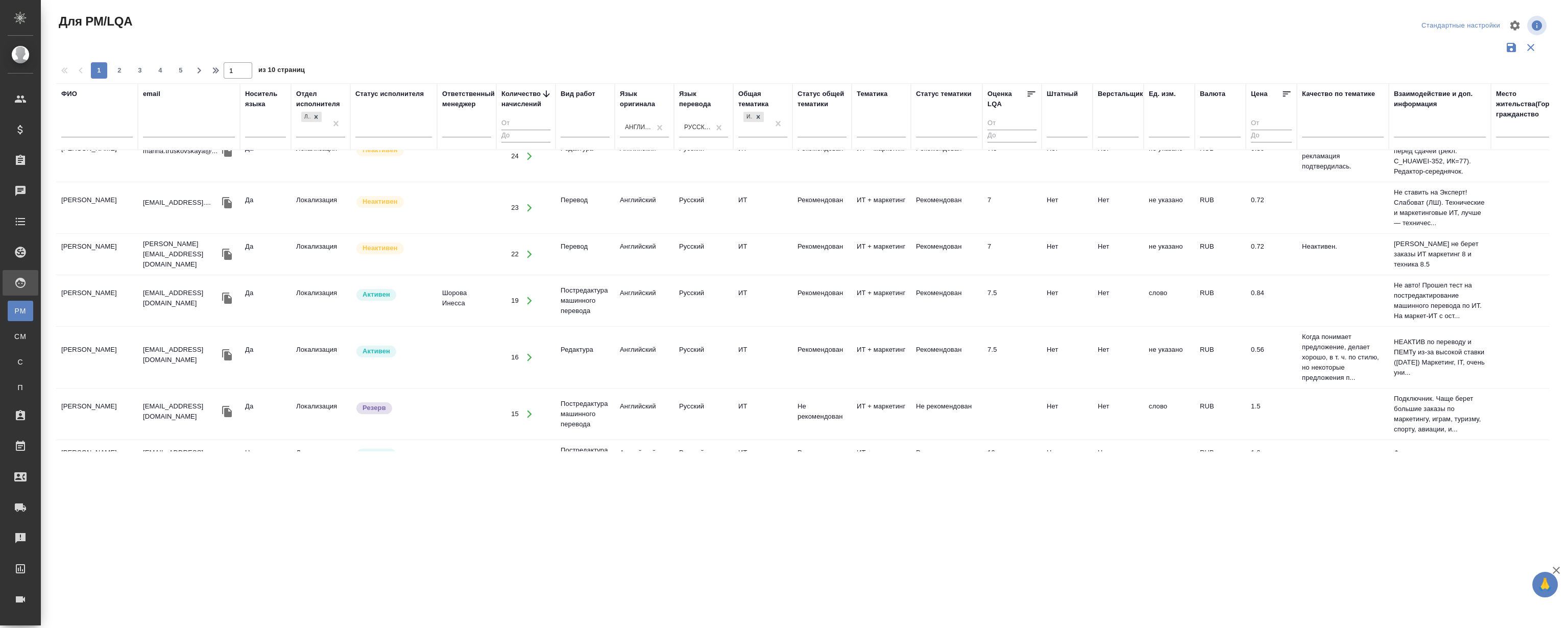
click at [97, 288] on td "Смирнов Алексей Валерьевич" at bounding box center [97, 301] width 82 height 36
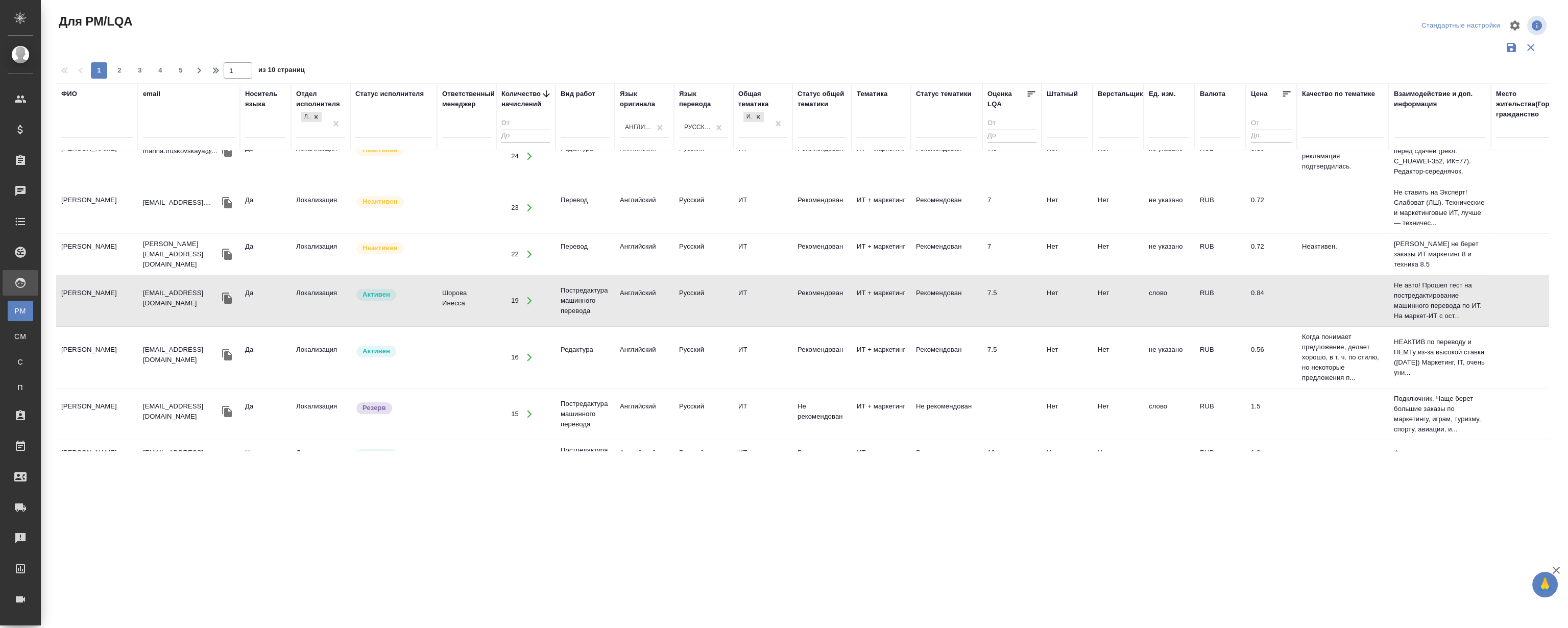
click at [97, 288] on td "Смирнов Алексей Валерьевич" at bounding box center [97, 301] width 82 height 36
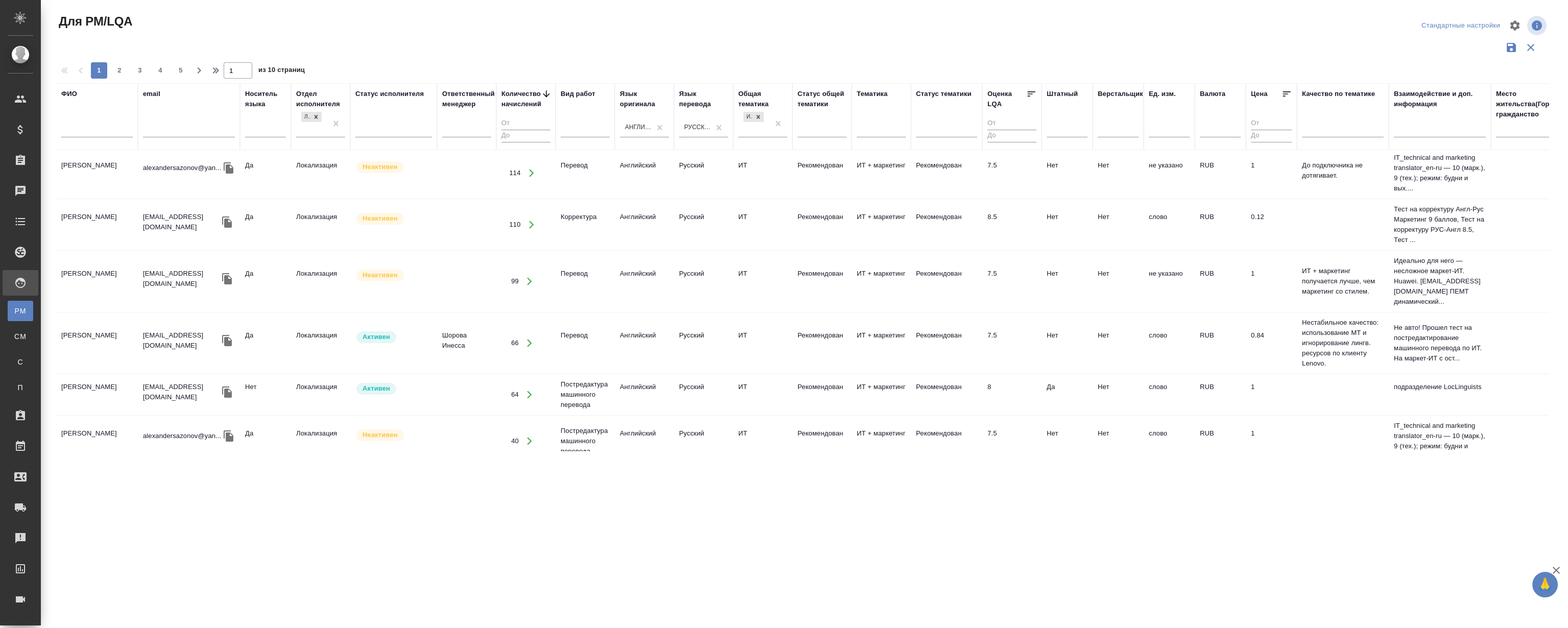
scroll to position [0, 0]
click at [124, 77] on button "2" at bounding box center [119, 70] width 16 height 16
type input "2"
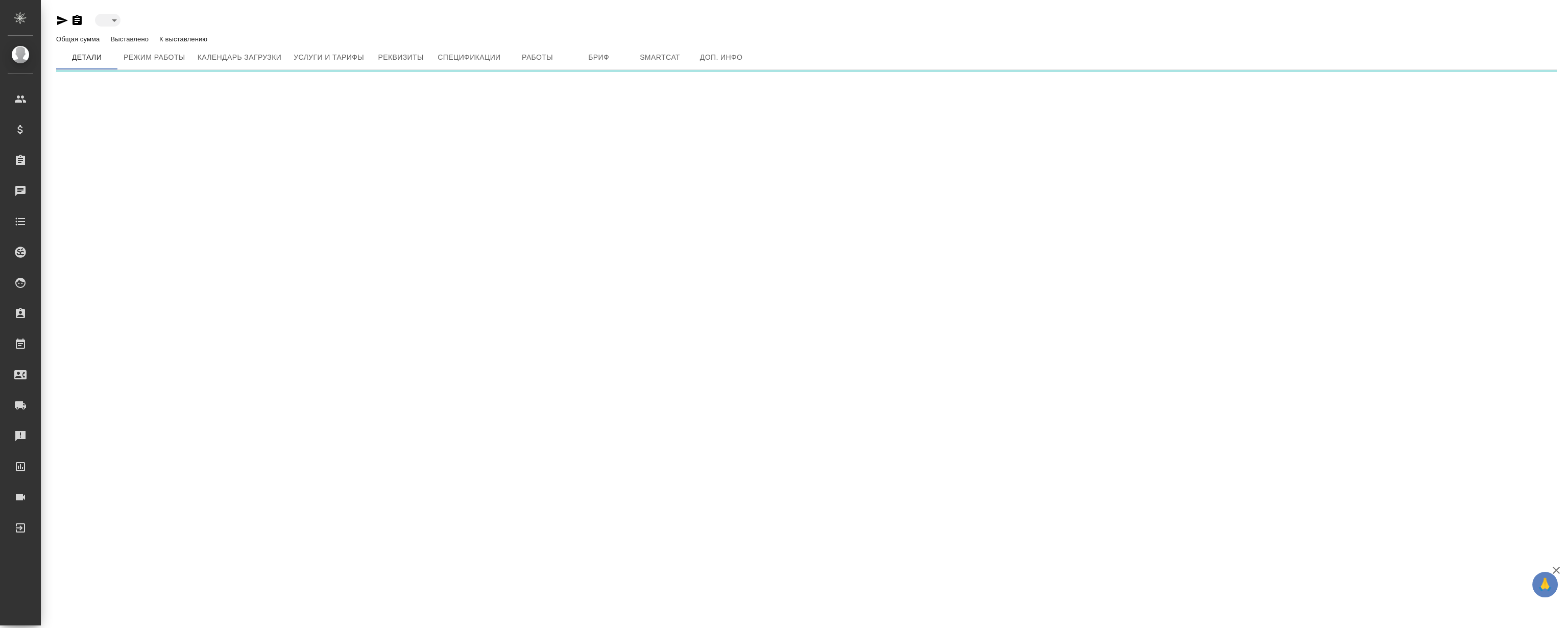
type input "active"
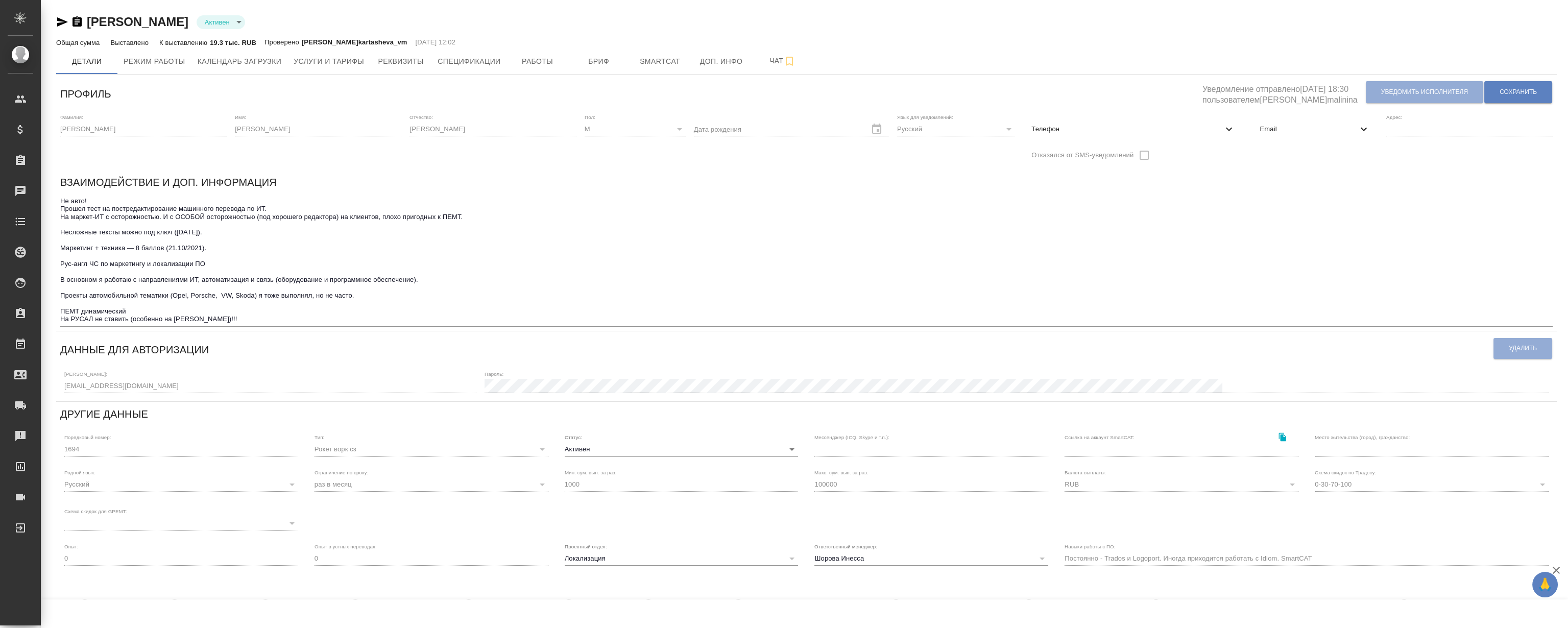
click at [526, 21] on div "[PERSON_NAME] active" at bounding box center [806, 22] width 1500 height 16
click at [526, 21] on div "Смирнов Алексей Валерьевич Активен active" at bounding box center [806, 22] width 1500 height 16
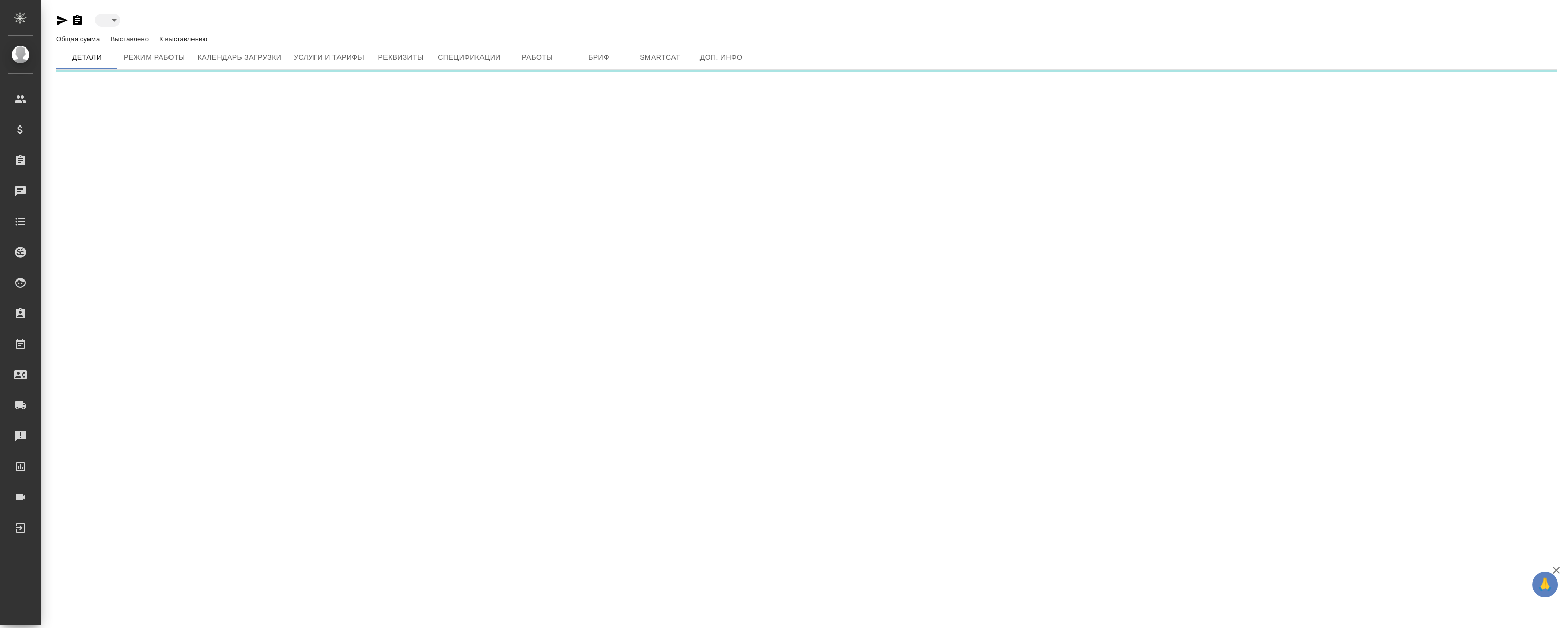
type input "active"
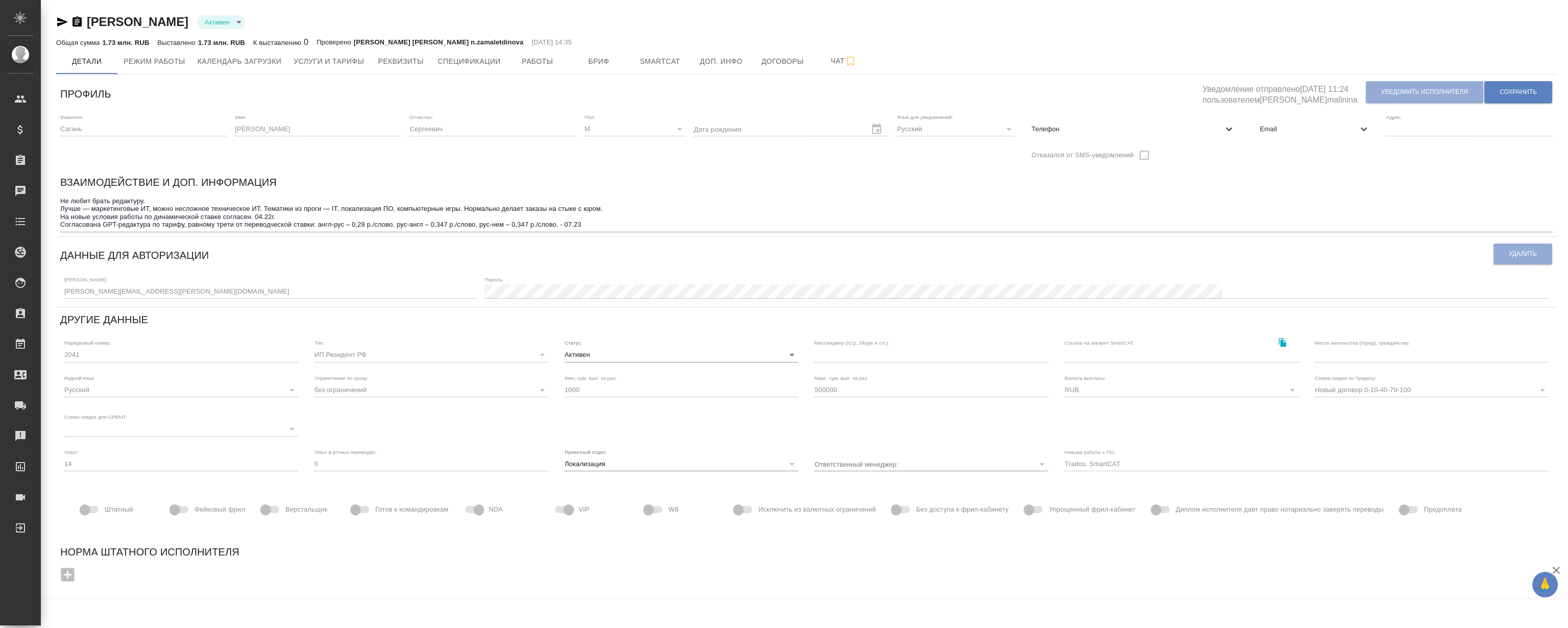
click at [455, 162] on div "Отчество: [PERSON_NAME]" at bounding box center [492, 140] width 166 height 52
click at [455, 162] on div "Отчество: Сергеевич" at bounding box center [492, 140] width 166 height 52
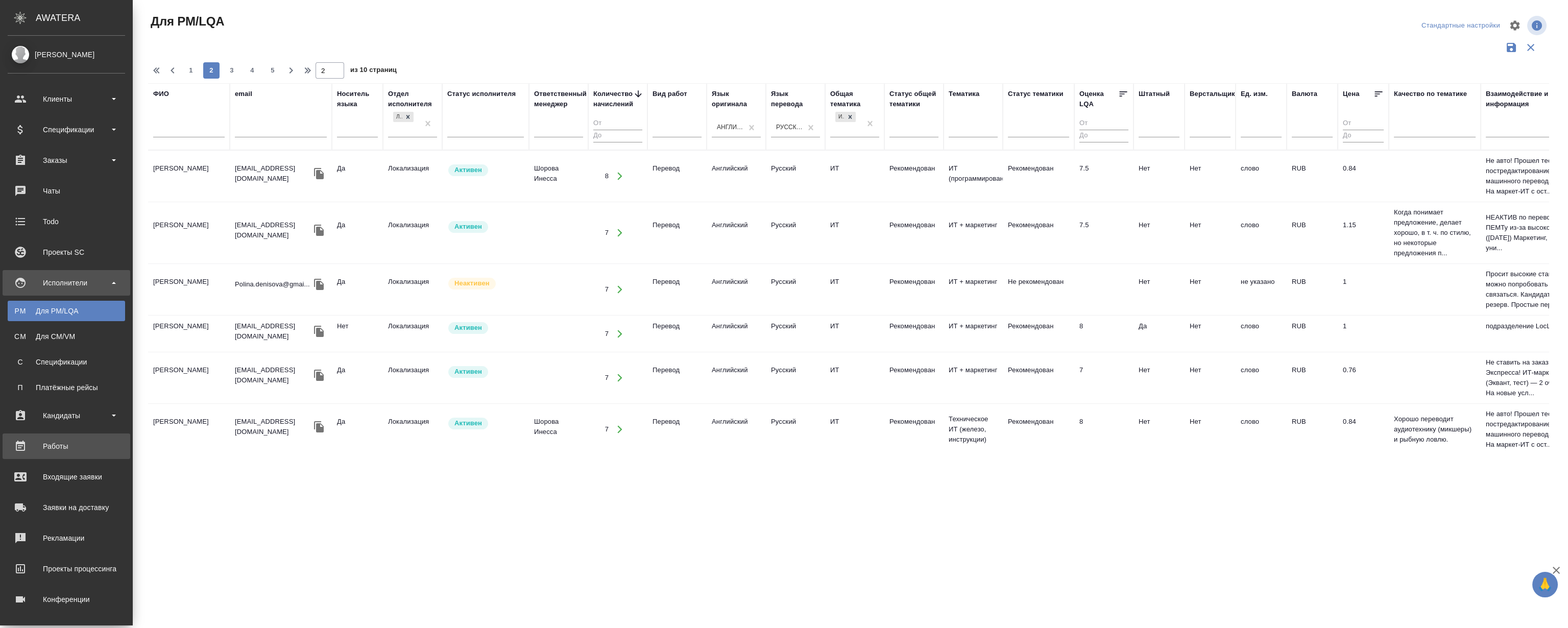
click at [62, 439] on div "Работы" at bounding box center [66, 446] width 117 height 15
